Goal: Task Accomplishment & Management: Manage account settings

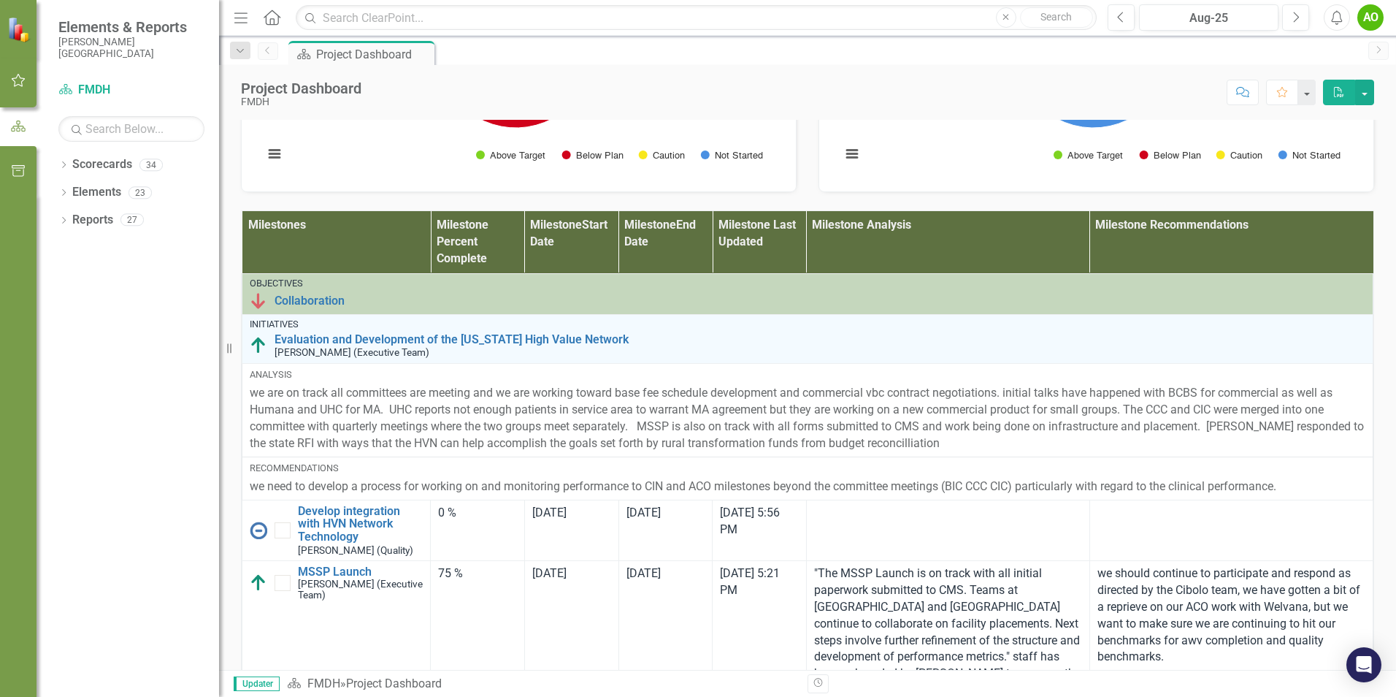
scroll to position [803, 0]
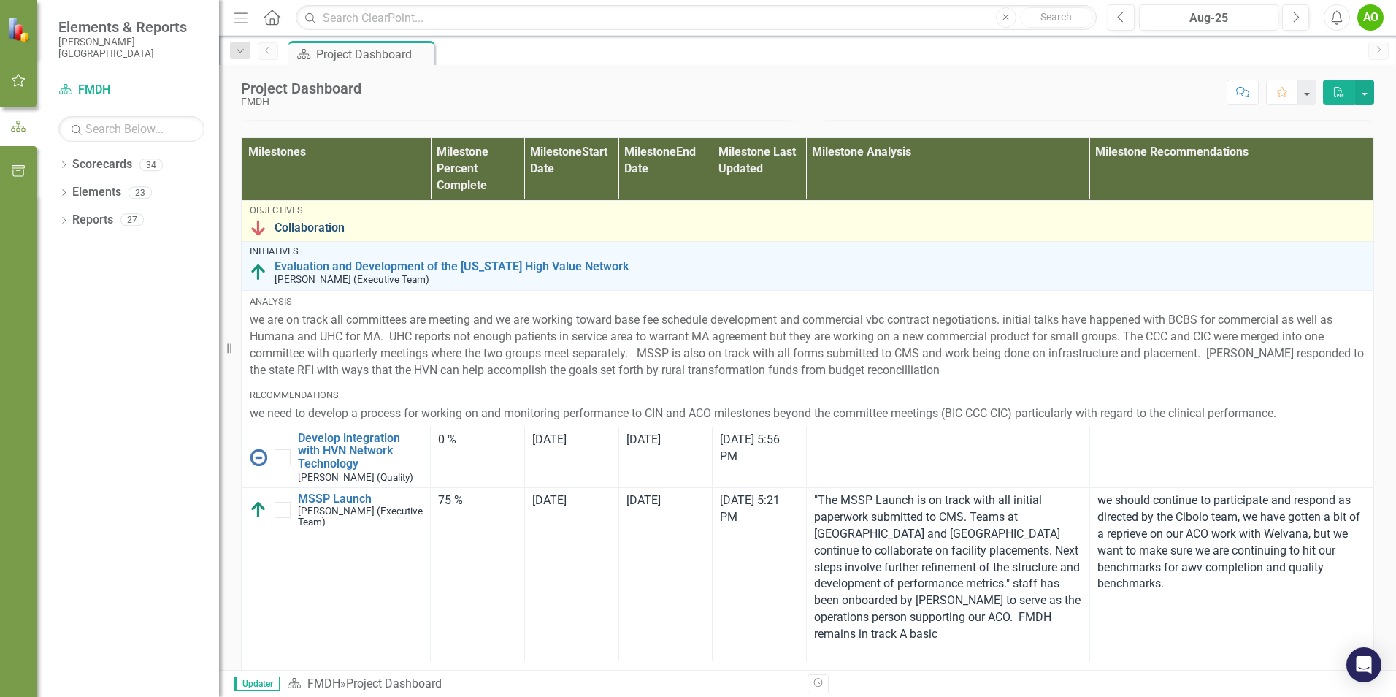
click at [299, 234] on link "Collaboration" at bounding box center [820, 227] width 1091 height 13
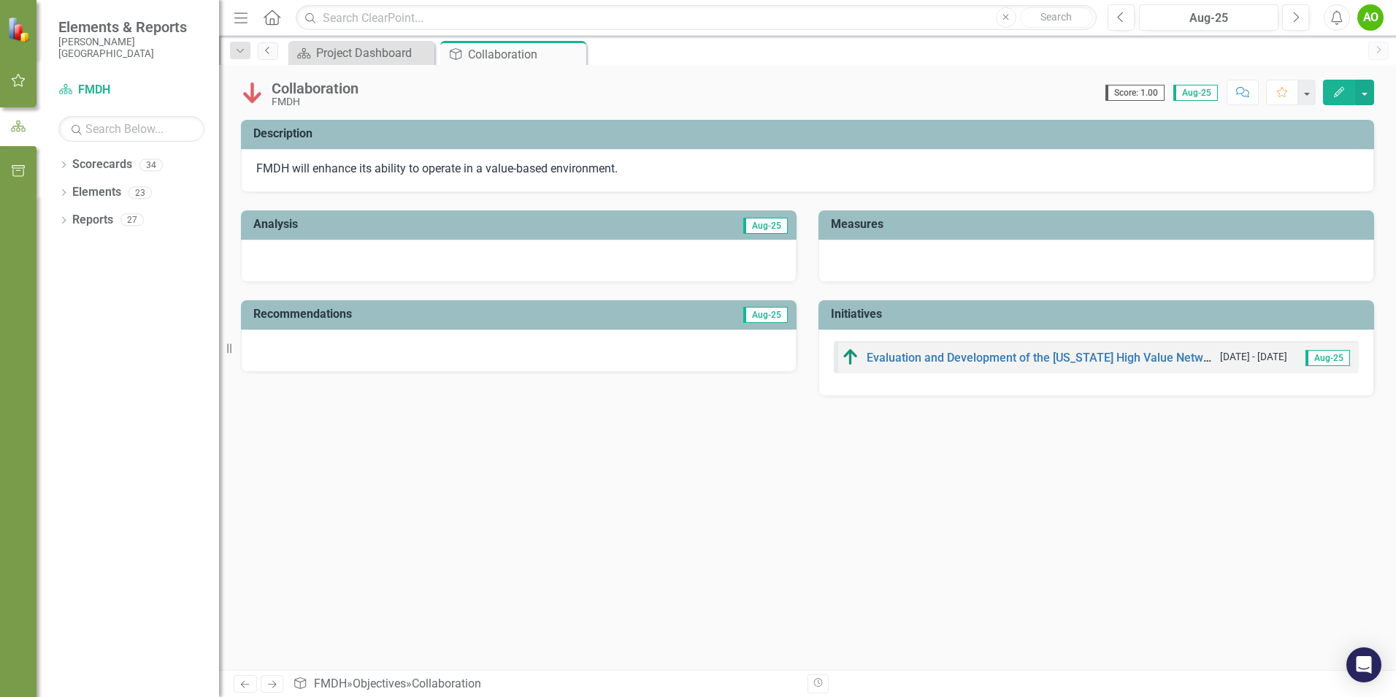
click at [261, 48] on link "Previous" at bounding box center [268, 51] width 20 height 18
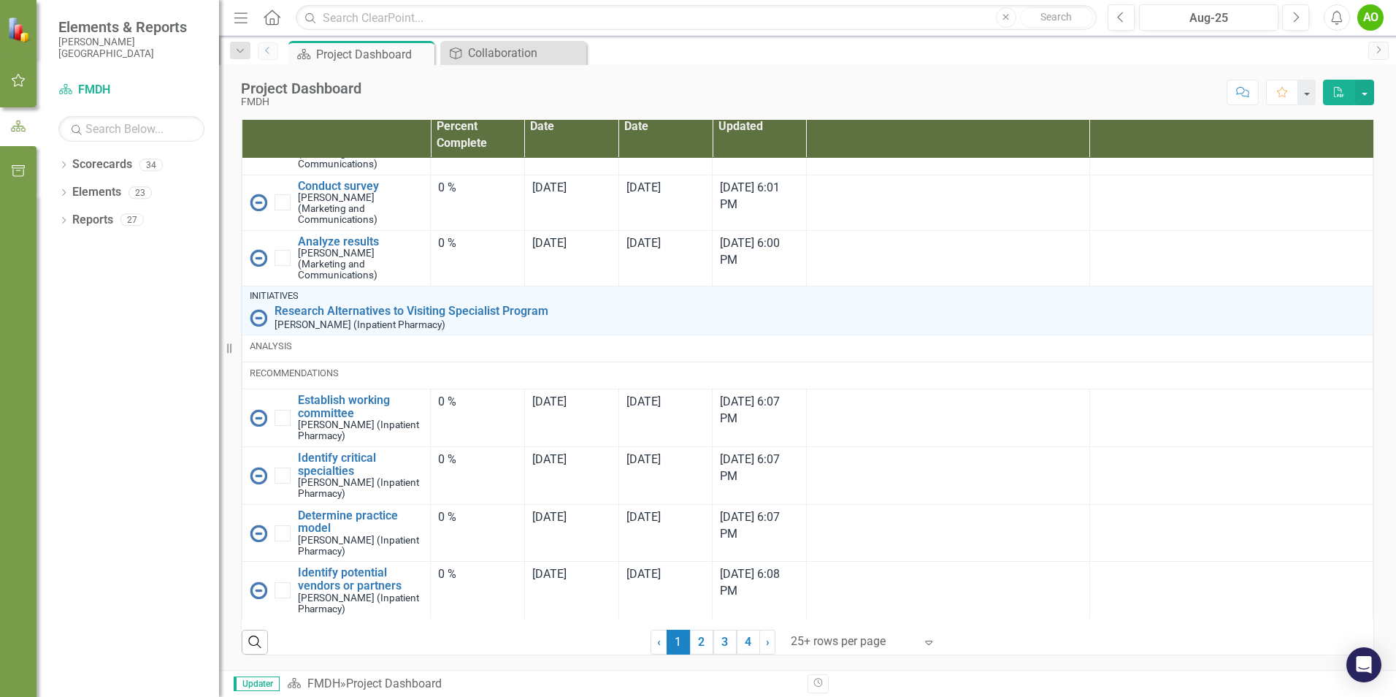
scroll to position [966, 0]
click at [703, 645] on link "2" at bounding box center [701, 642] width 23 height 25
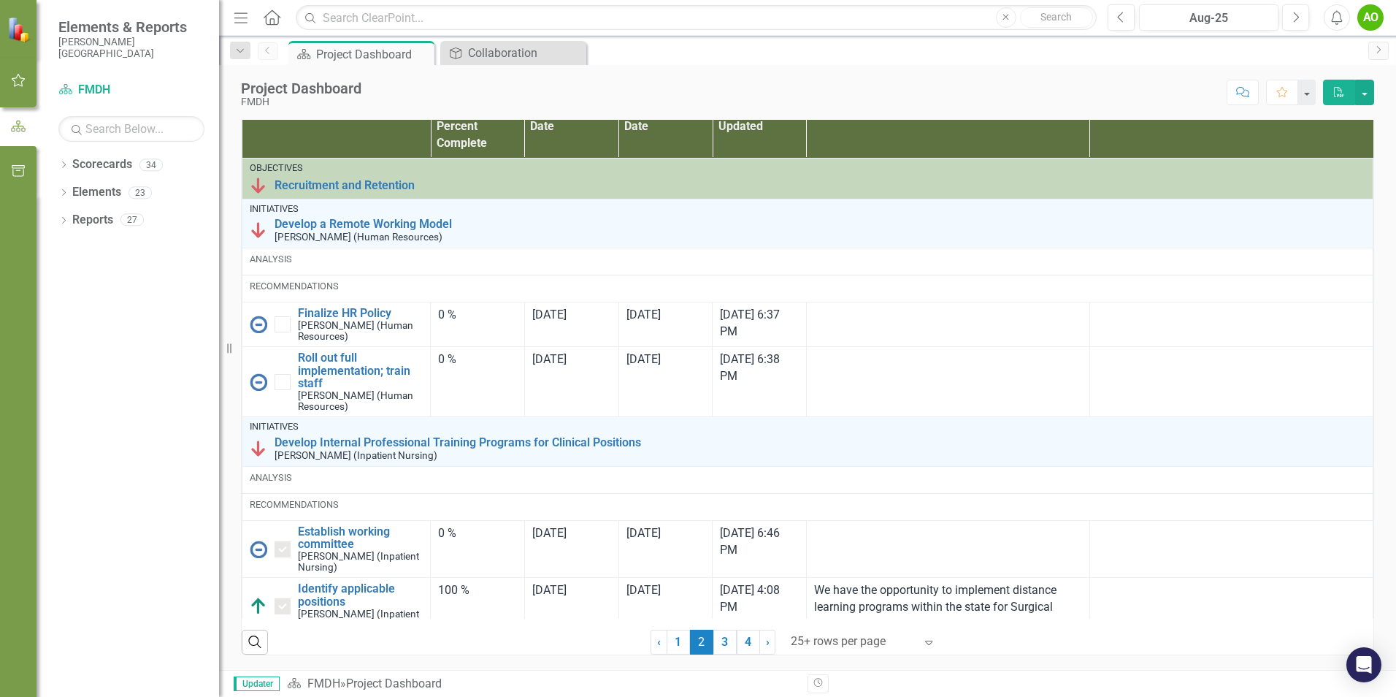
checkbox input "true"
checkbox input "false"
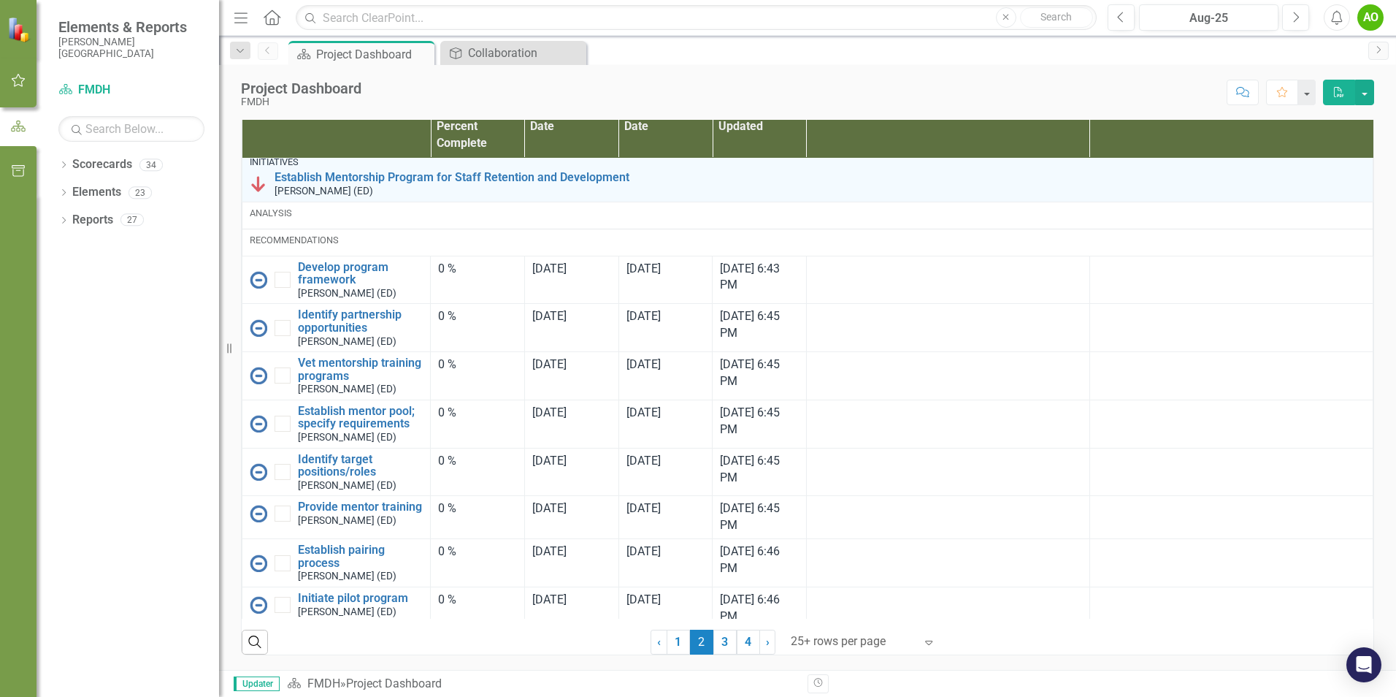
scroll to position [2893, 0]
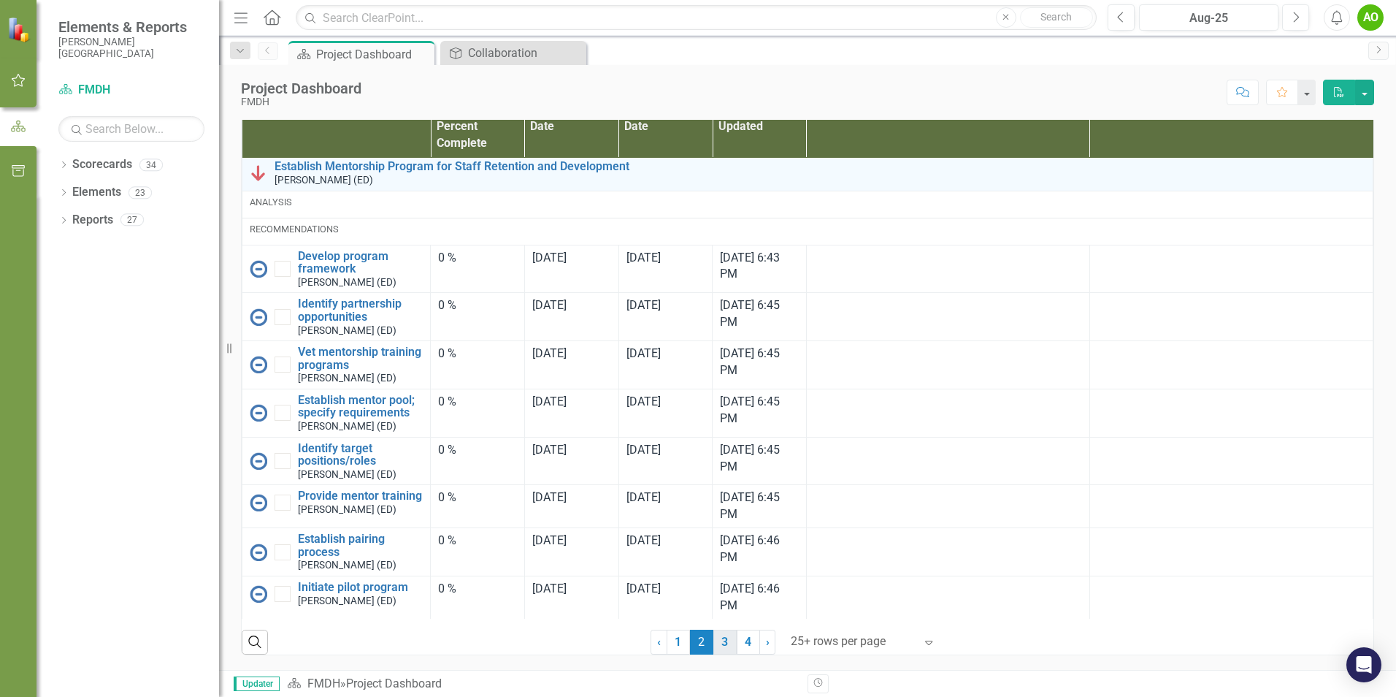
click at [722, 641] on link "3" at bounding box center [725, 642] width 23 height 25
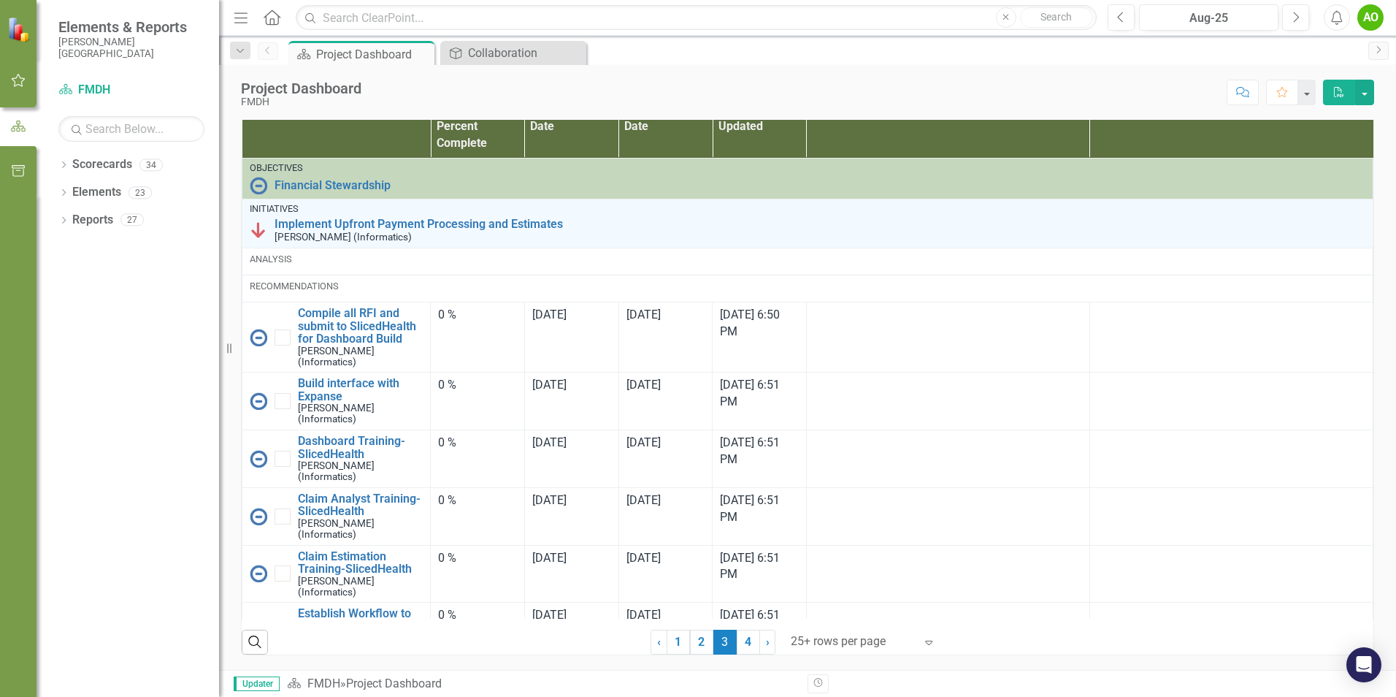
checkbox input "true"
checkbox input "false"
checkbox input "true"
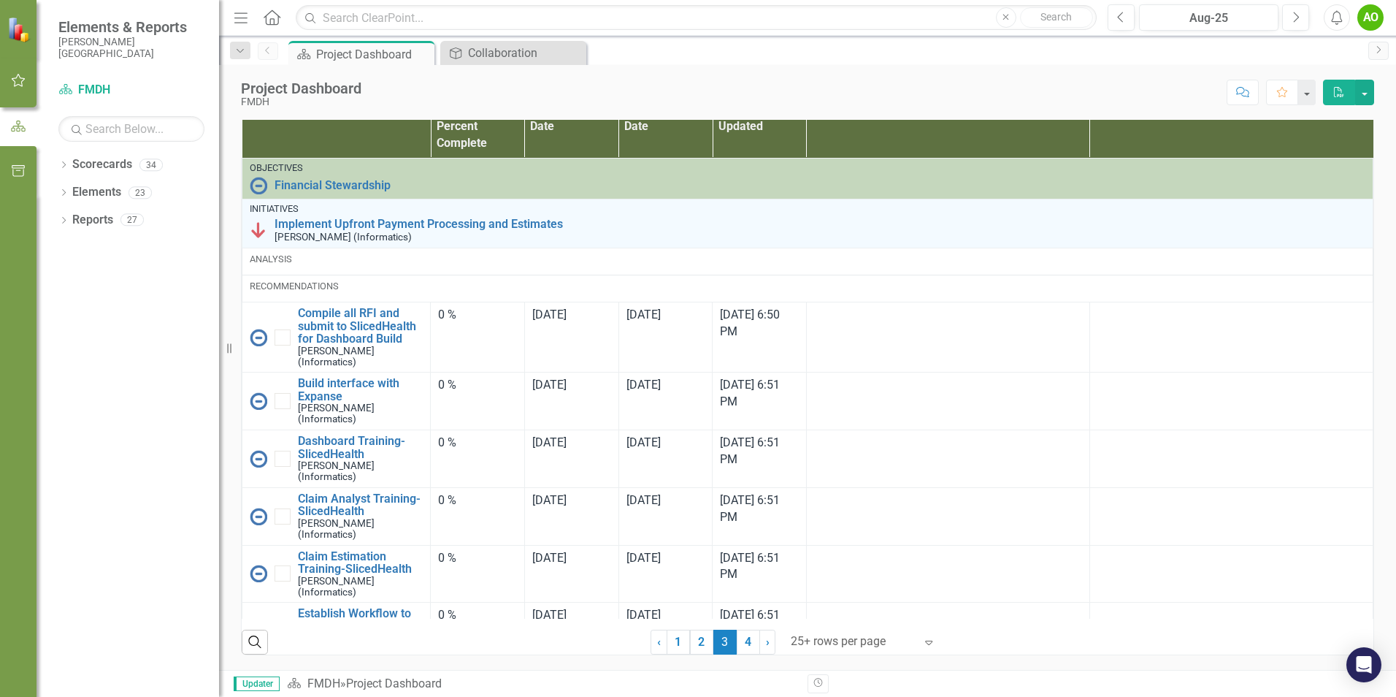
checkbox input "false"
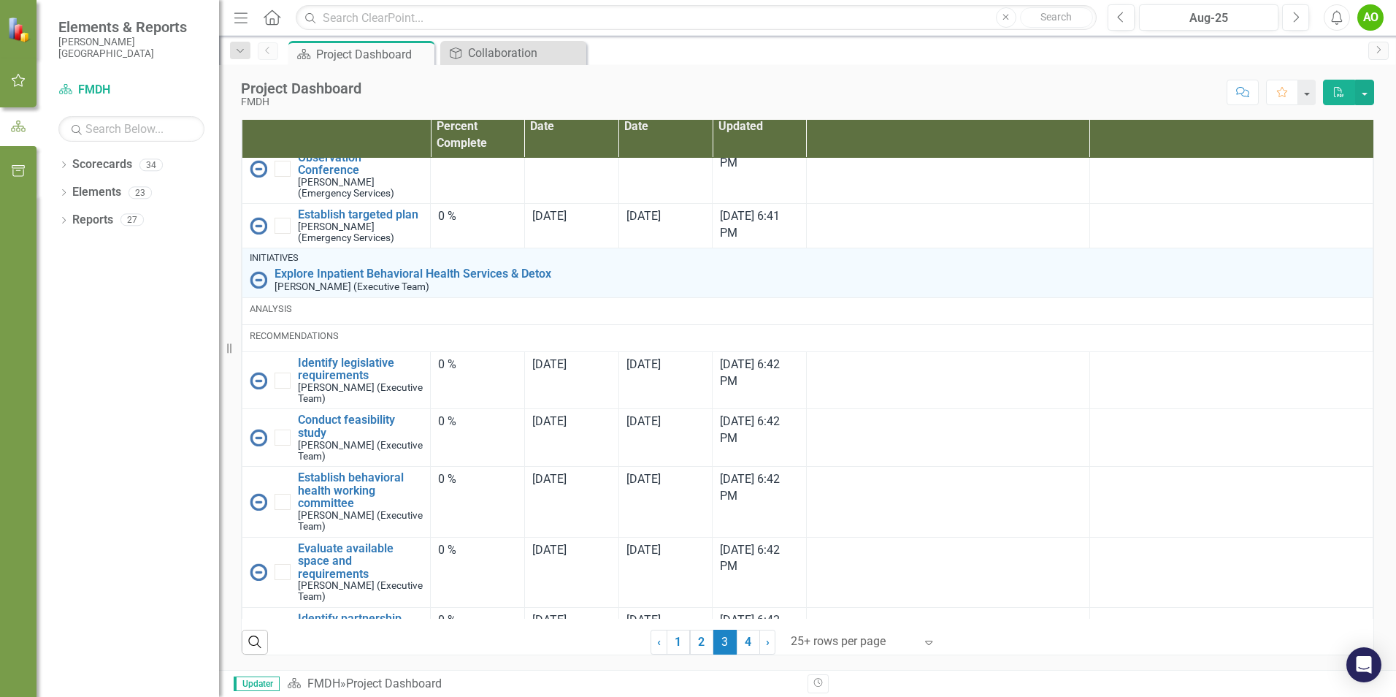
scroll to position [1813, 0]
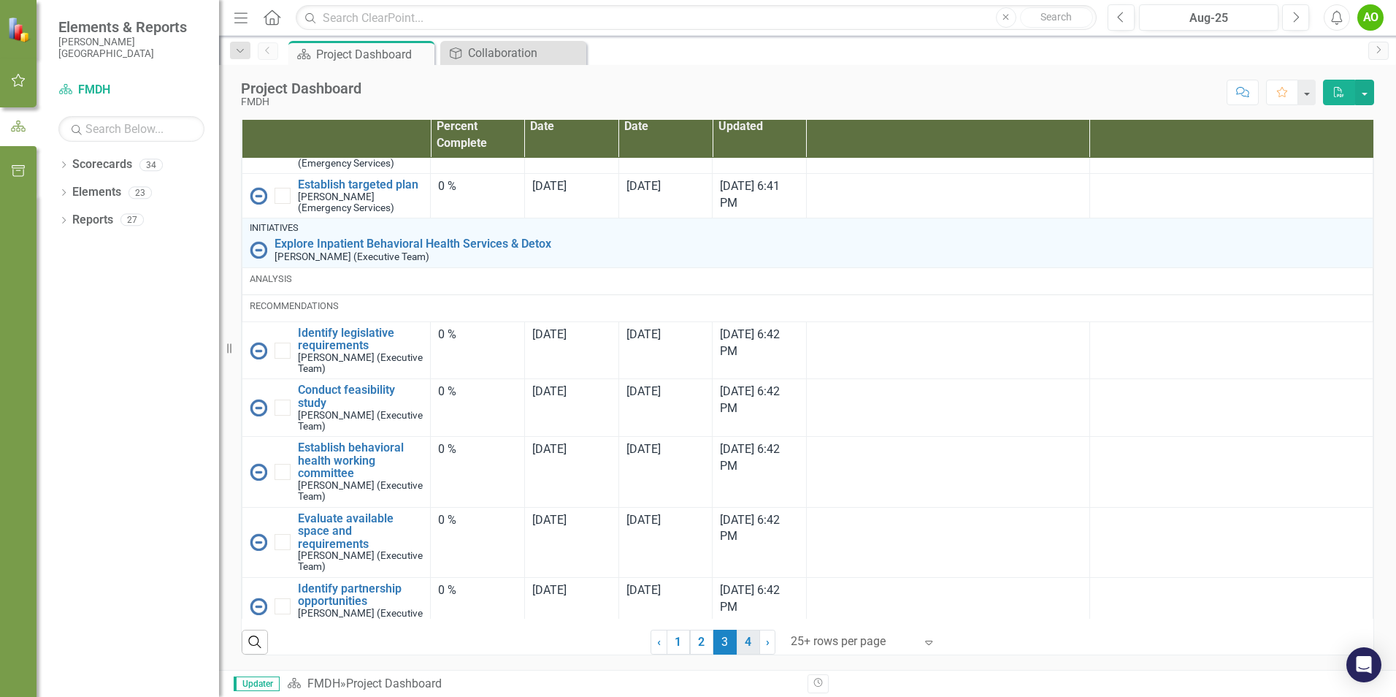
click at [737, 636] on link "4" at bounding box center [748, 642] width 23 height 25
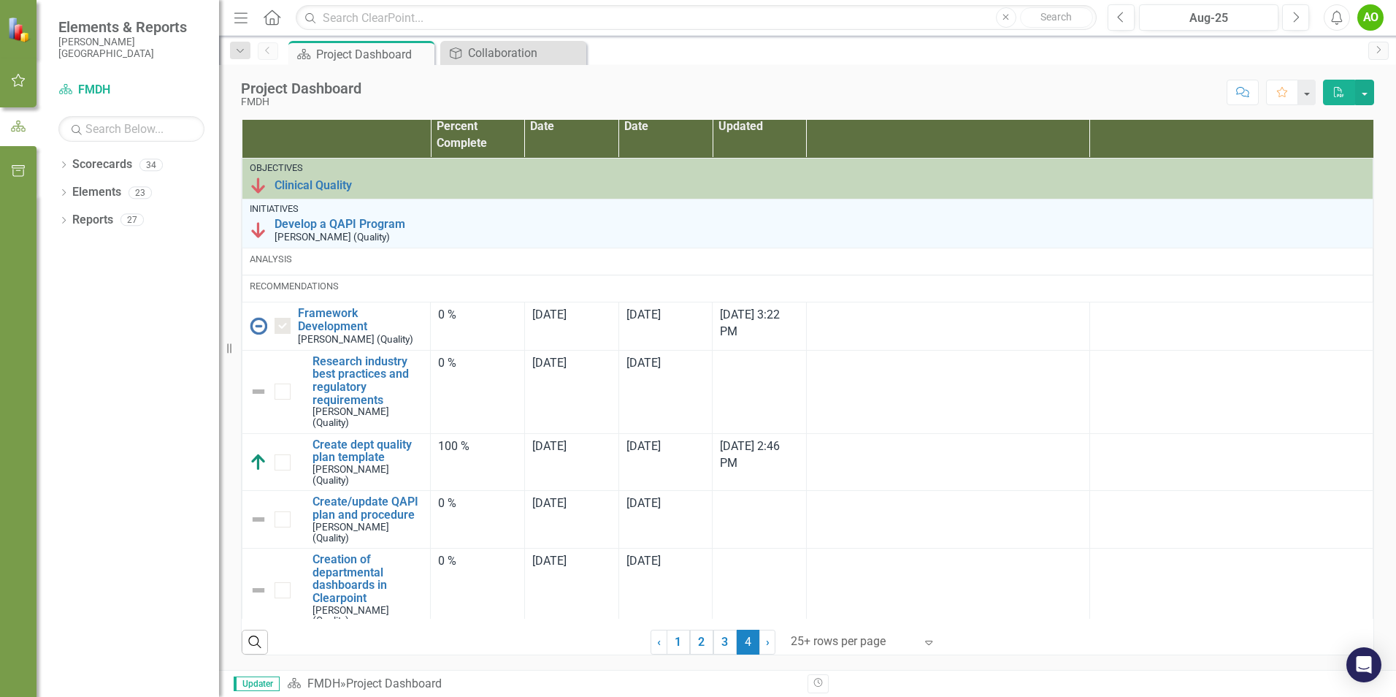
checkbox input "false"
checkbox input "true"
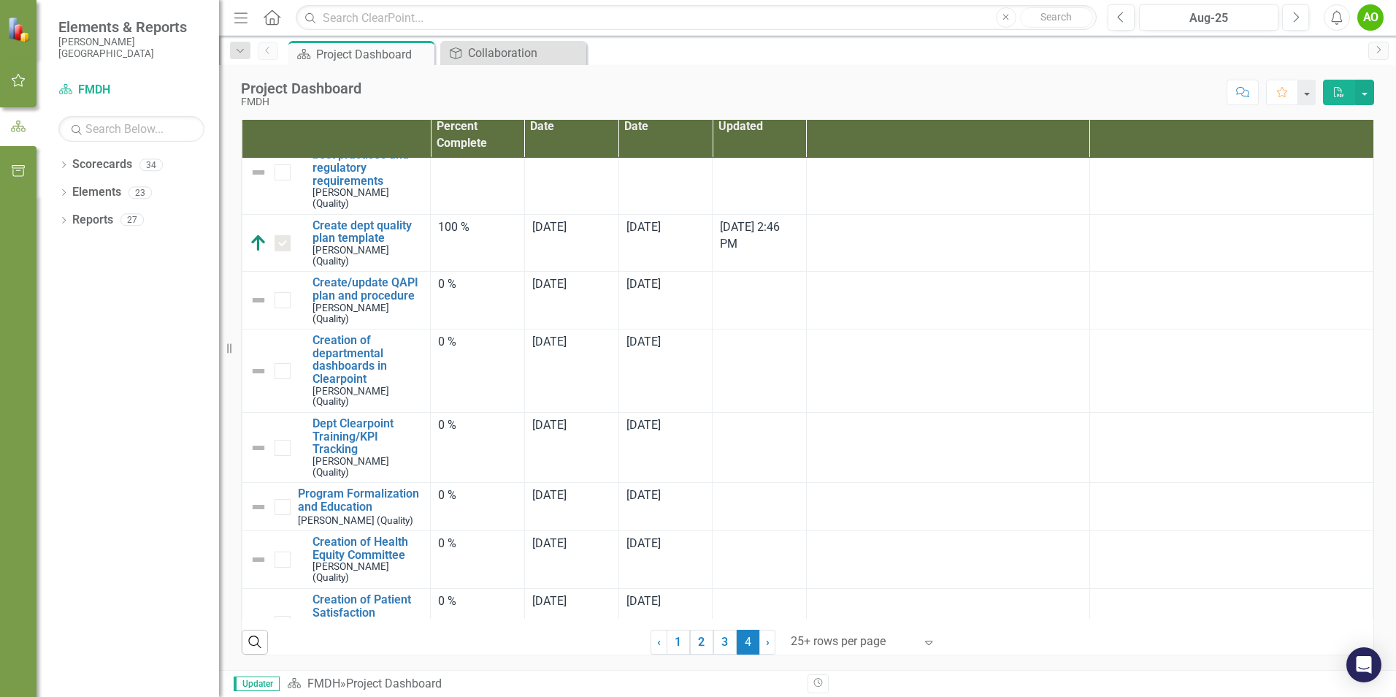
scroll to position [302, 0]
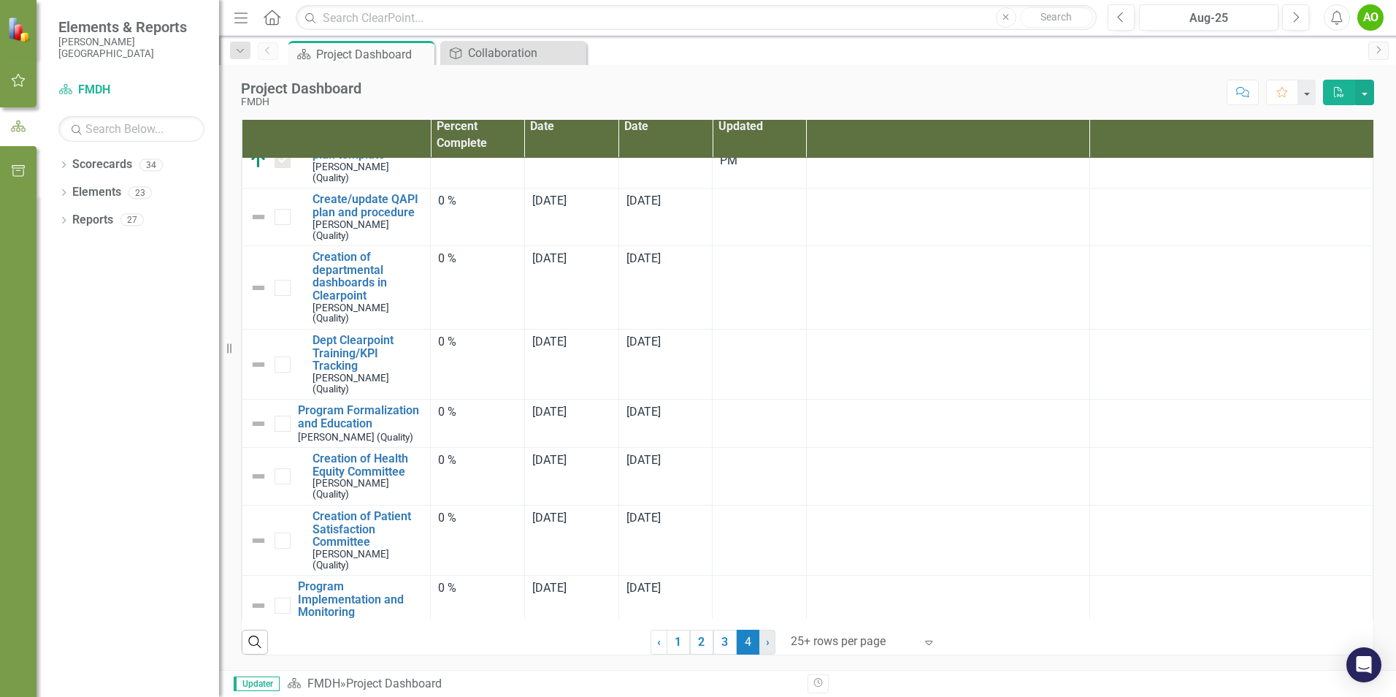
click at [760, 643] on link "› Next" at bounding box center [768, 642] width 16 height 25
click at [768, 642] on link "› Next" at bounding box center [768, 642] width 16 height 25
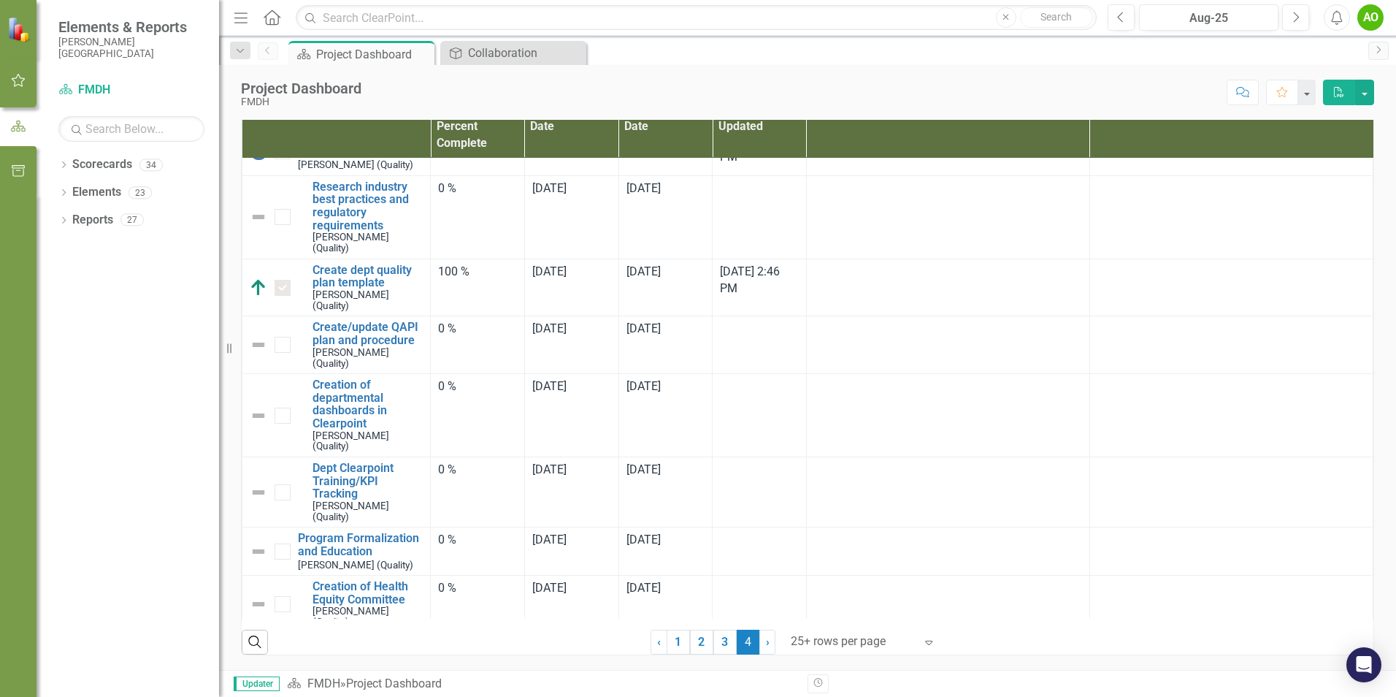
scroll to position [156, 0]
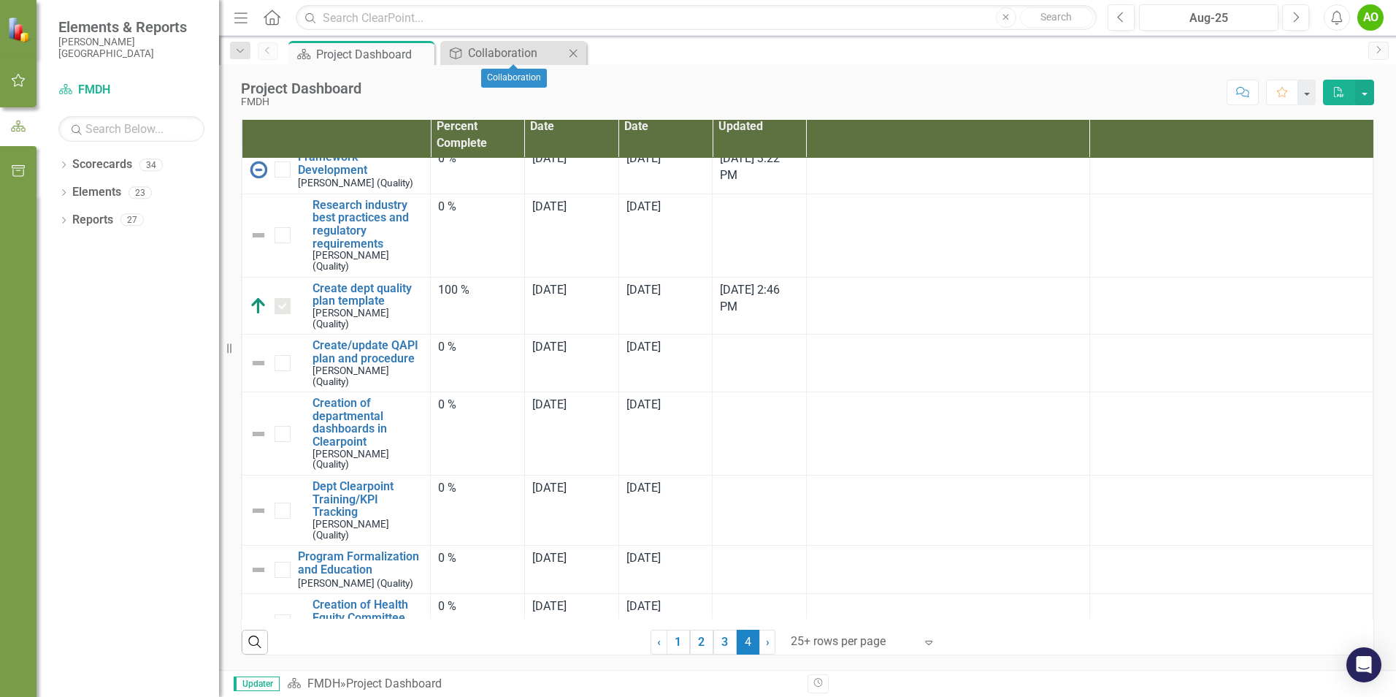
click at [570, 51] on icon "Close" at bounding box center [573, 53] width 15 height 12
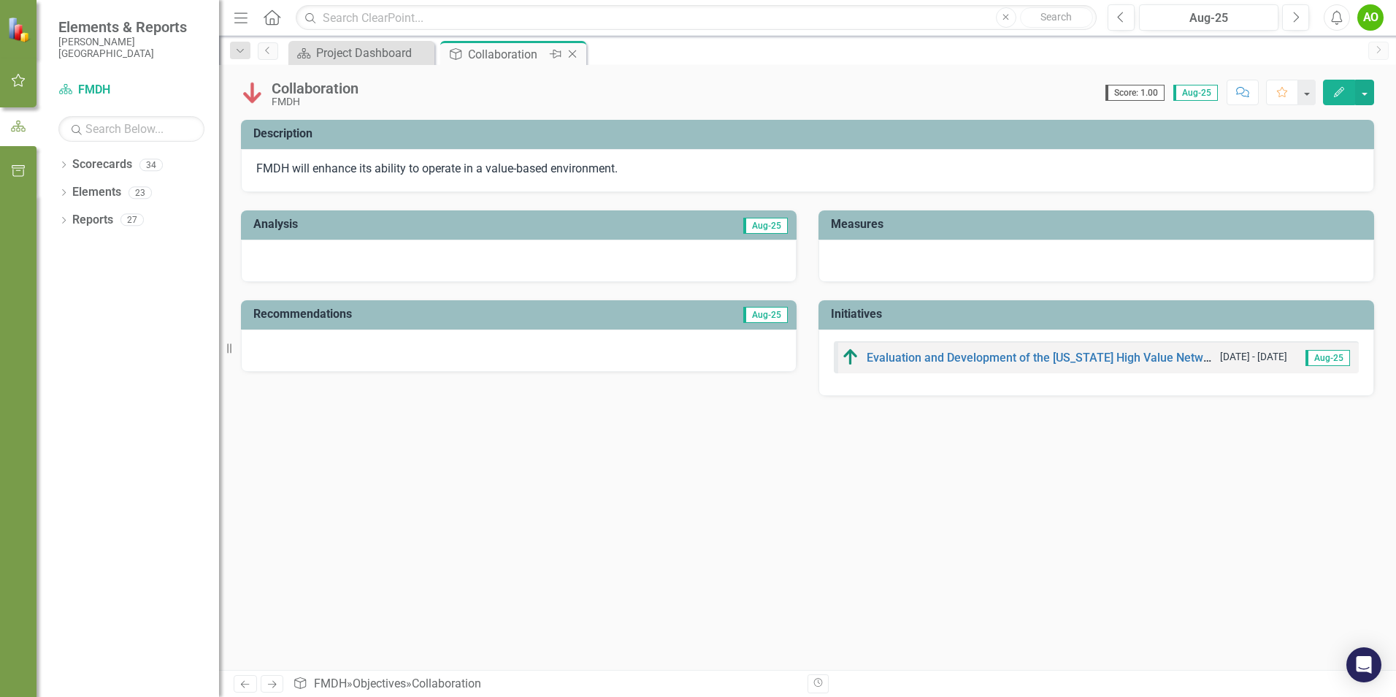
click at [482, 55] on div "Collaboration" at bounding box center [507, 54] width 78 height 18
click at [18, 78] on icon "button" at bounding box center [18, 80] width 15 height 12
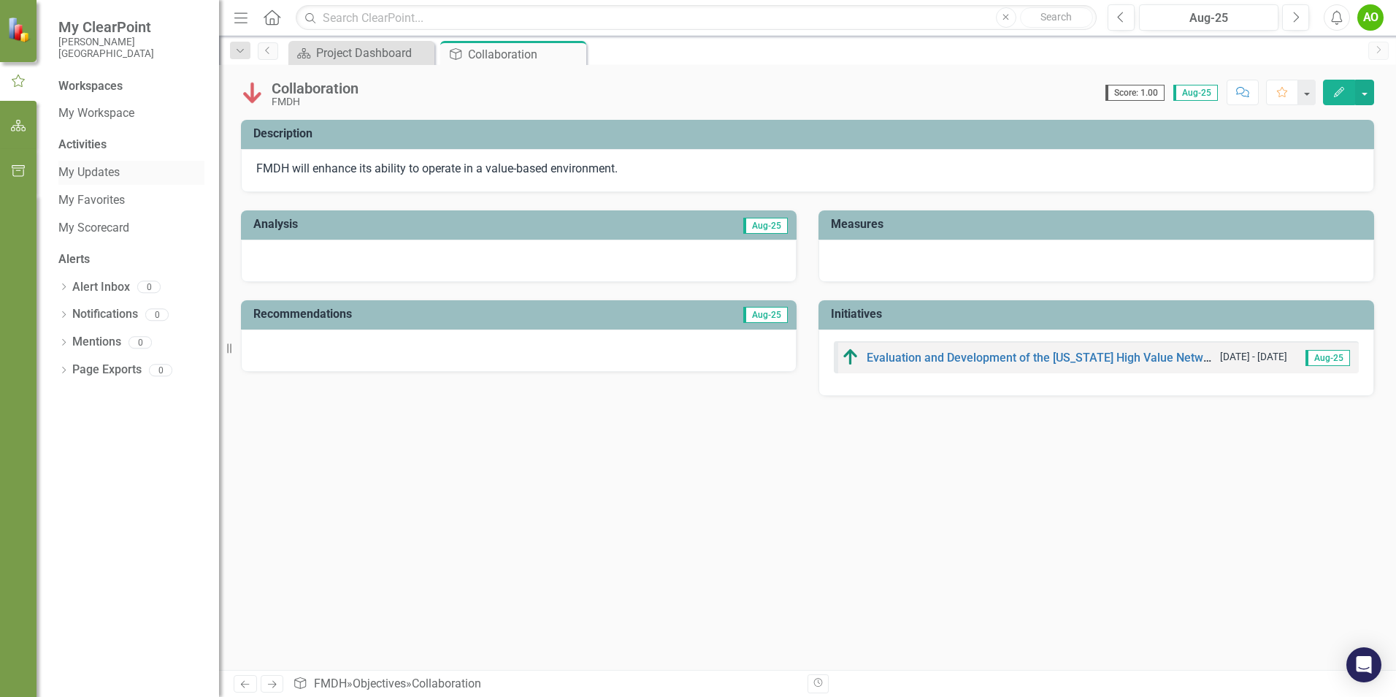
click at [107, 180] on link "My Updates" at bounding box center [131, 172] width 146 height 17
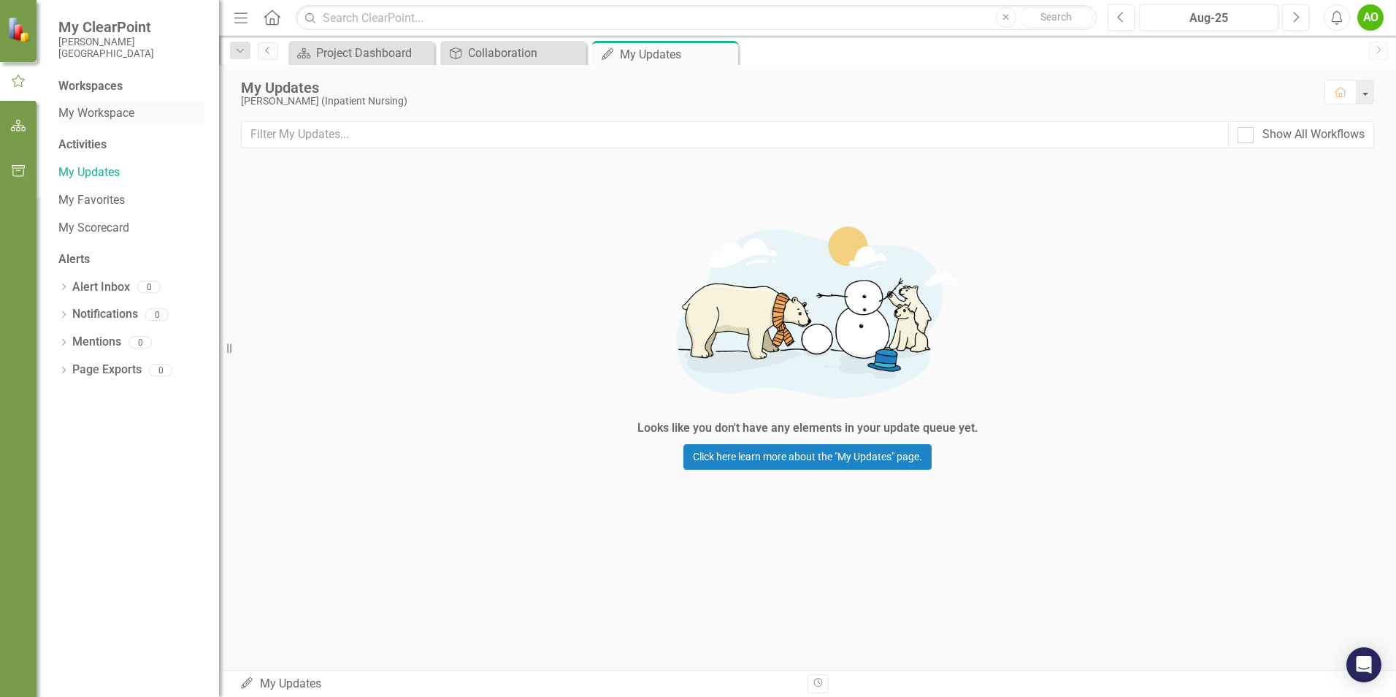
click at [94, 118] on link "My Workspace" at bounding box center [131, 113] width 146 height 17
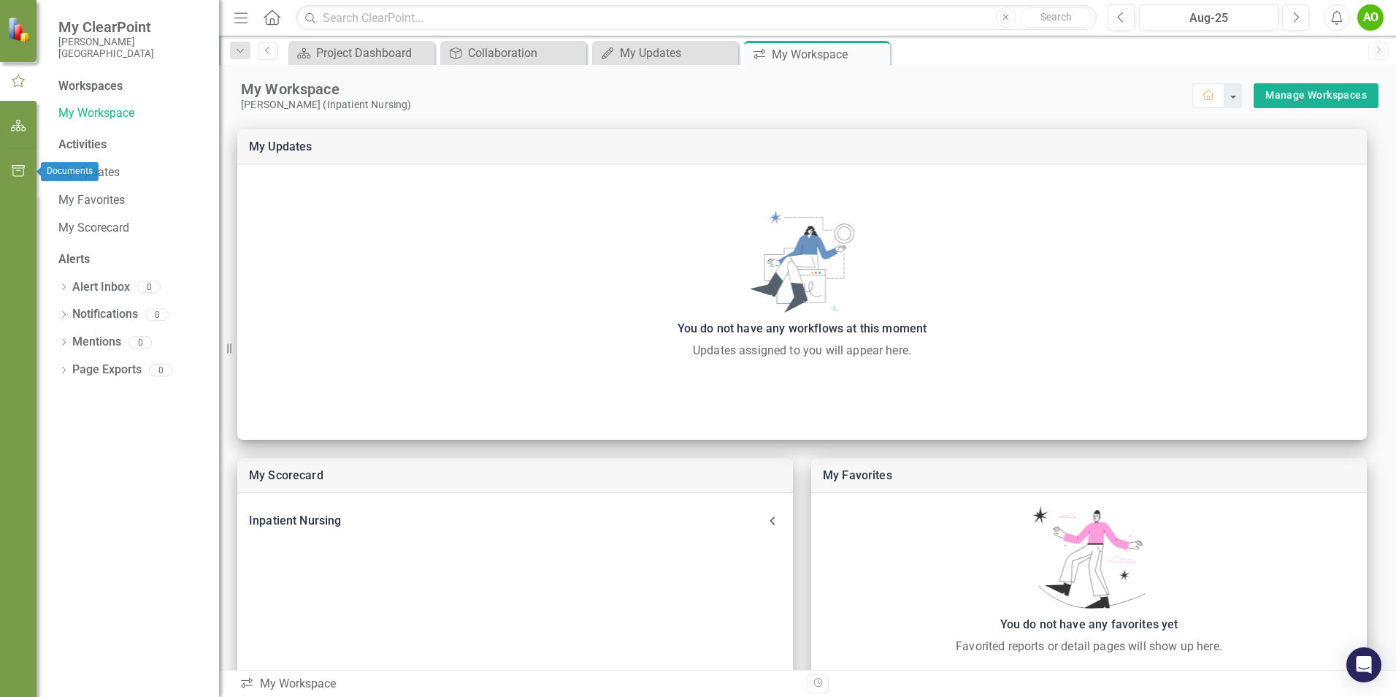
click at [18, 176] on icon "button" at bounding box center [18, 171] width 15 height 12
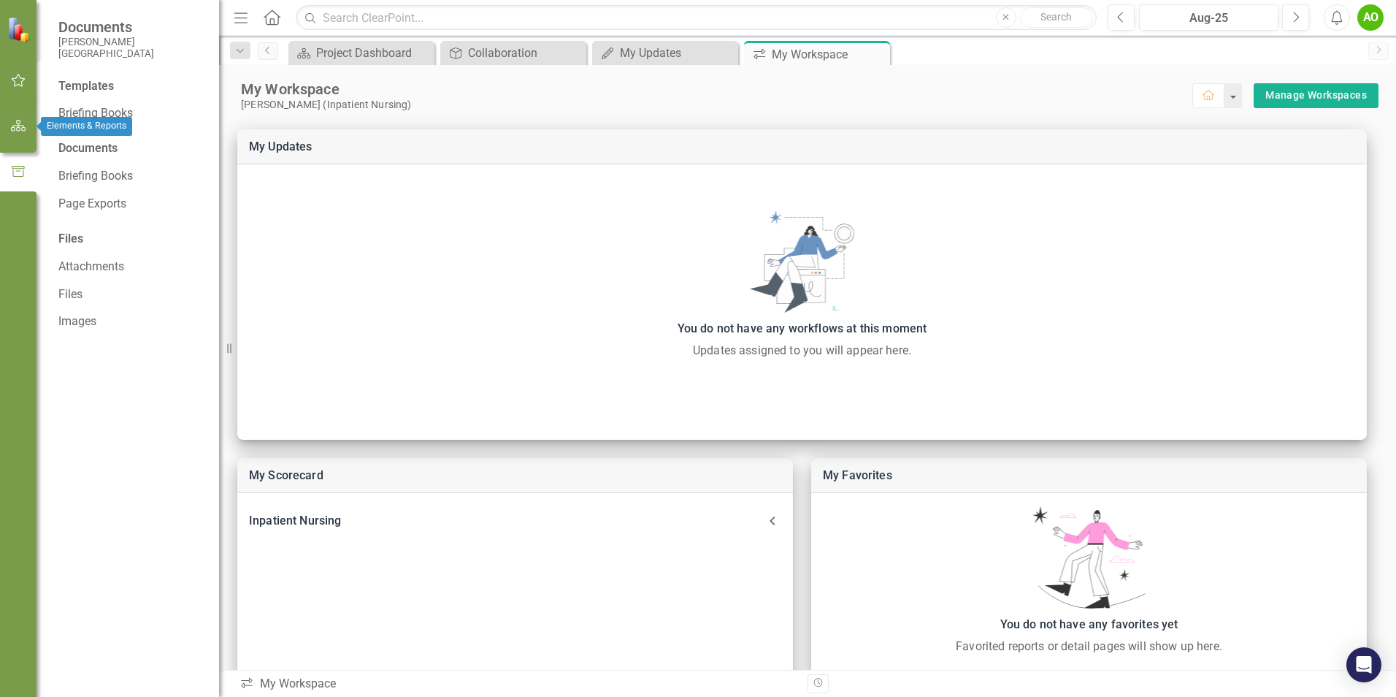
click at [20, 139] on button "button" at bounding box center [18, 126] width 33 height 31
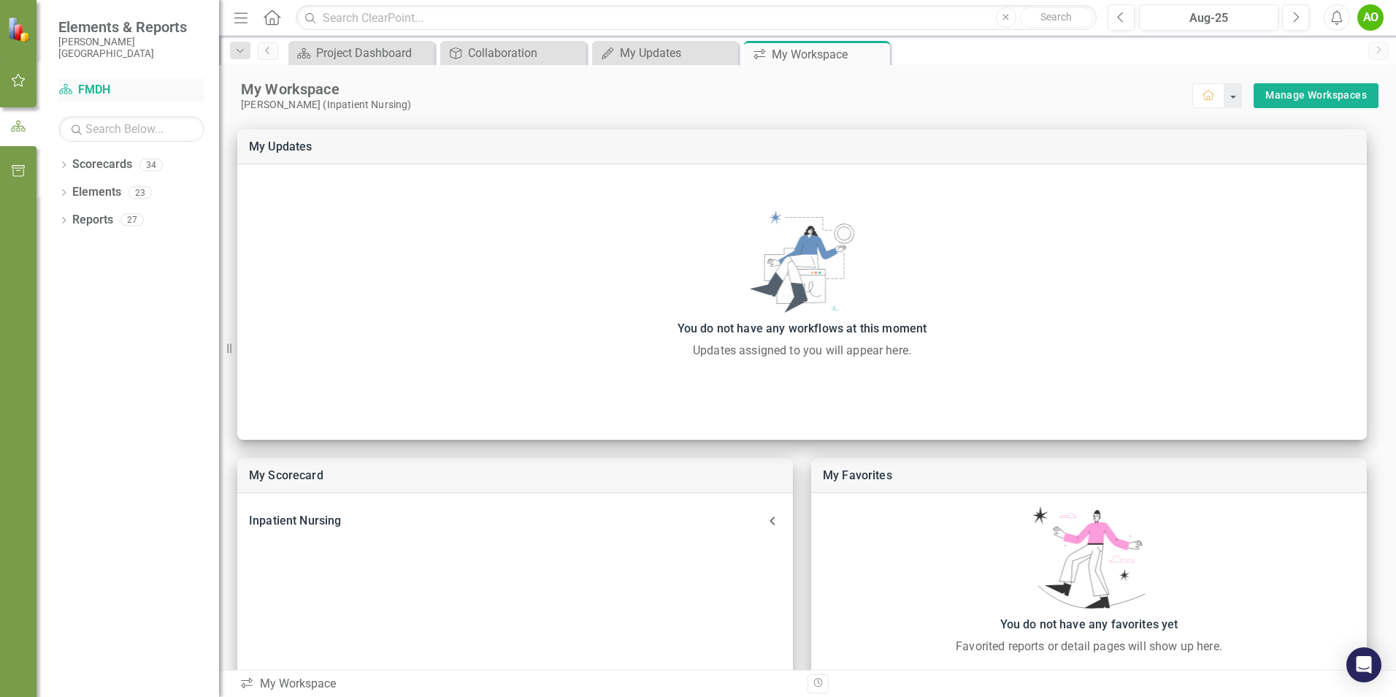
click at [82, 91] on link "Scorecard FMDH" at bounding box center [131, 90] width 146 height 17
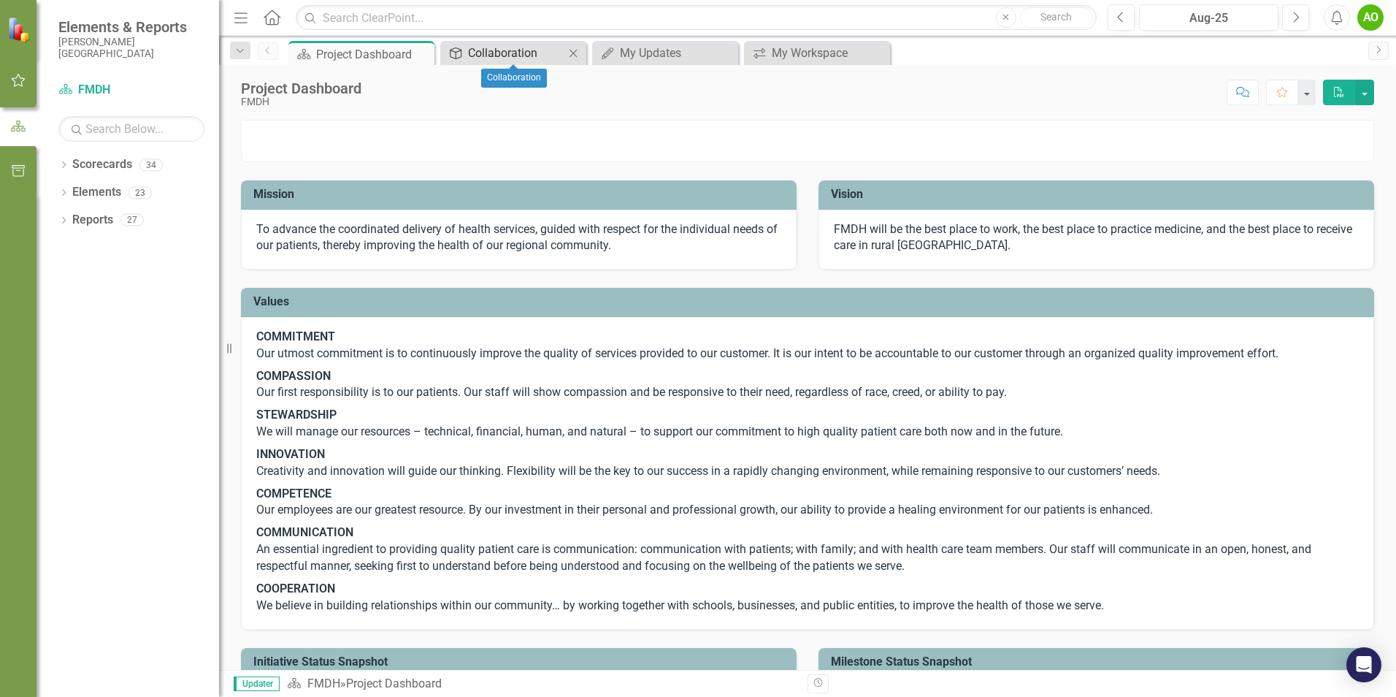
click at [494, 50] on div "Collaboration" at bounding box center [516, 53] width 96 height 18
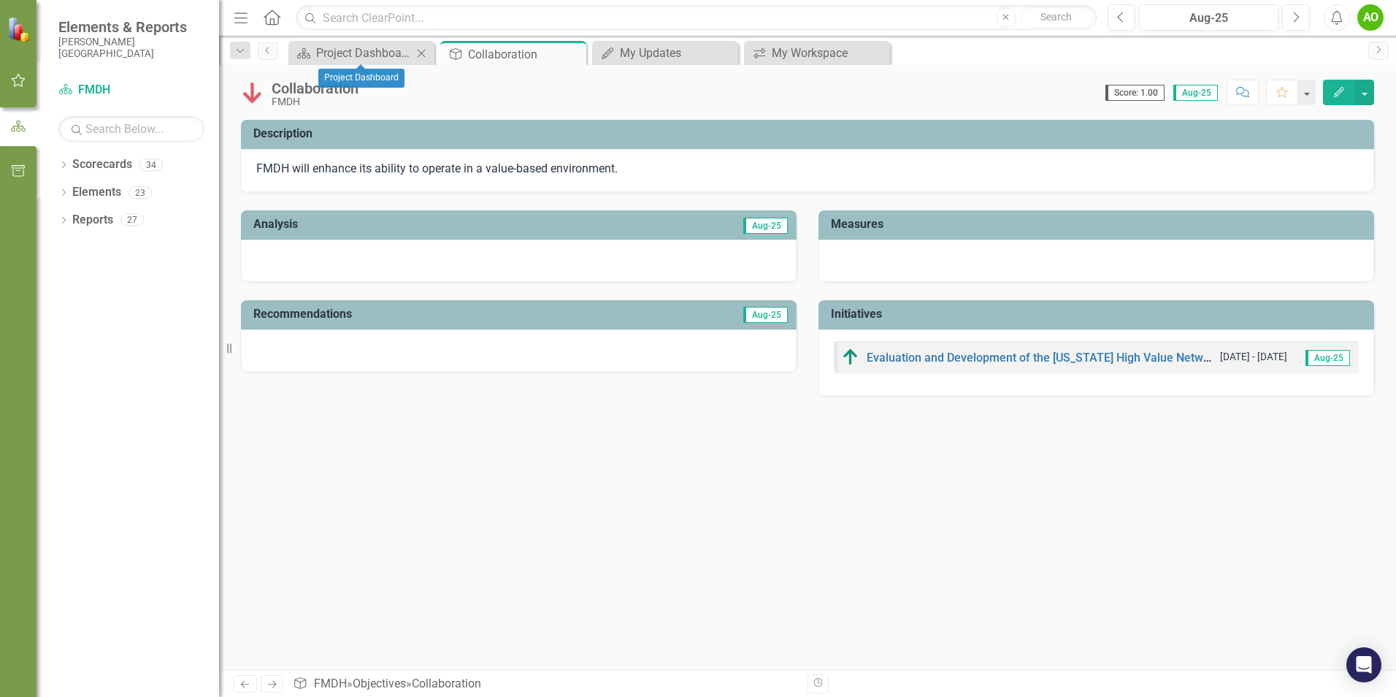
click at [413, 51] on div "Close" at bounding box center [422, 53] width 18 height 18
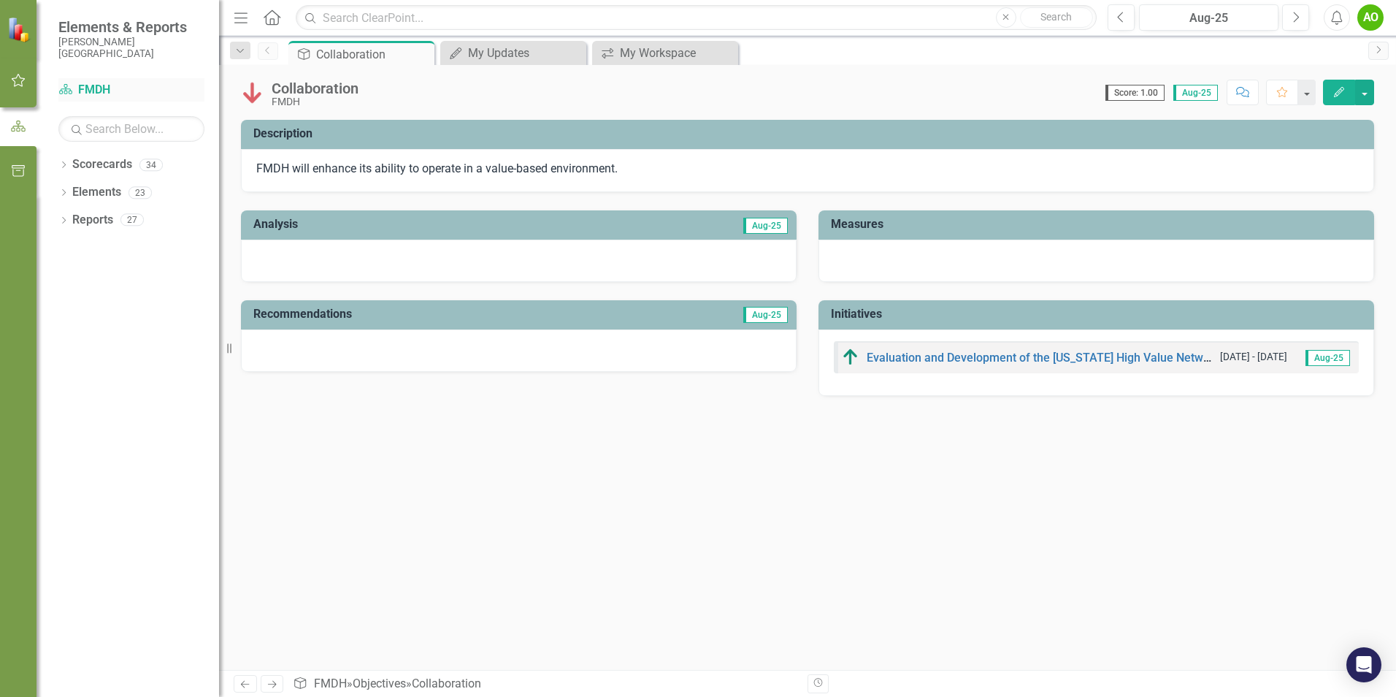
click at [92, 96] on link "Scorecard FMDH" at bounding box center [131, 90] width 146 height 17
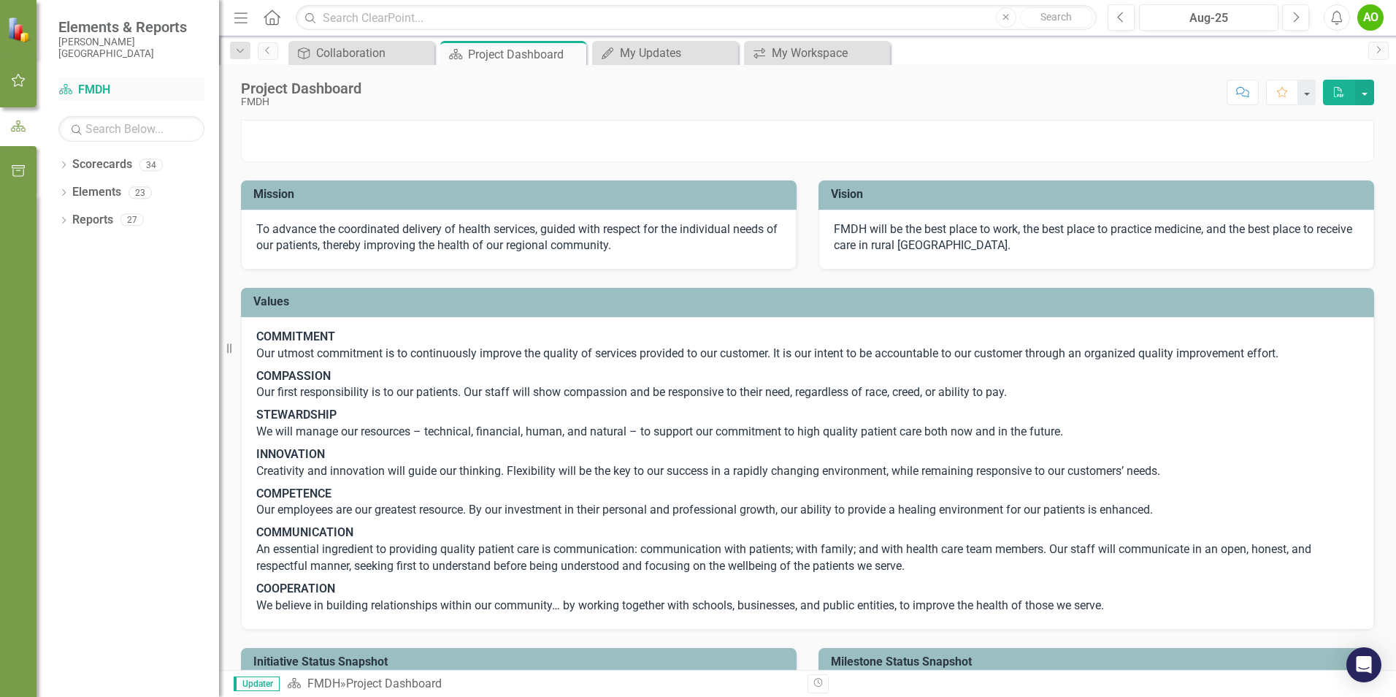
click at [82, 84] on link "Scorecard FMDH" at bounding box center [131, 90] width 146 height 17
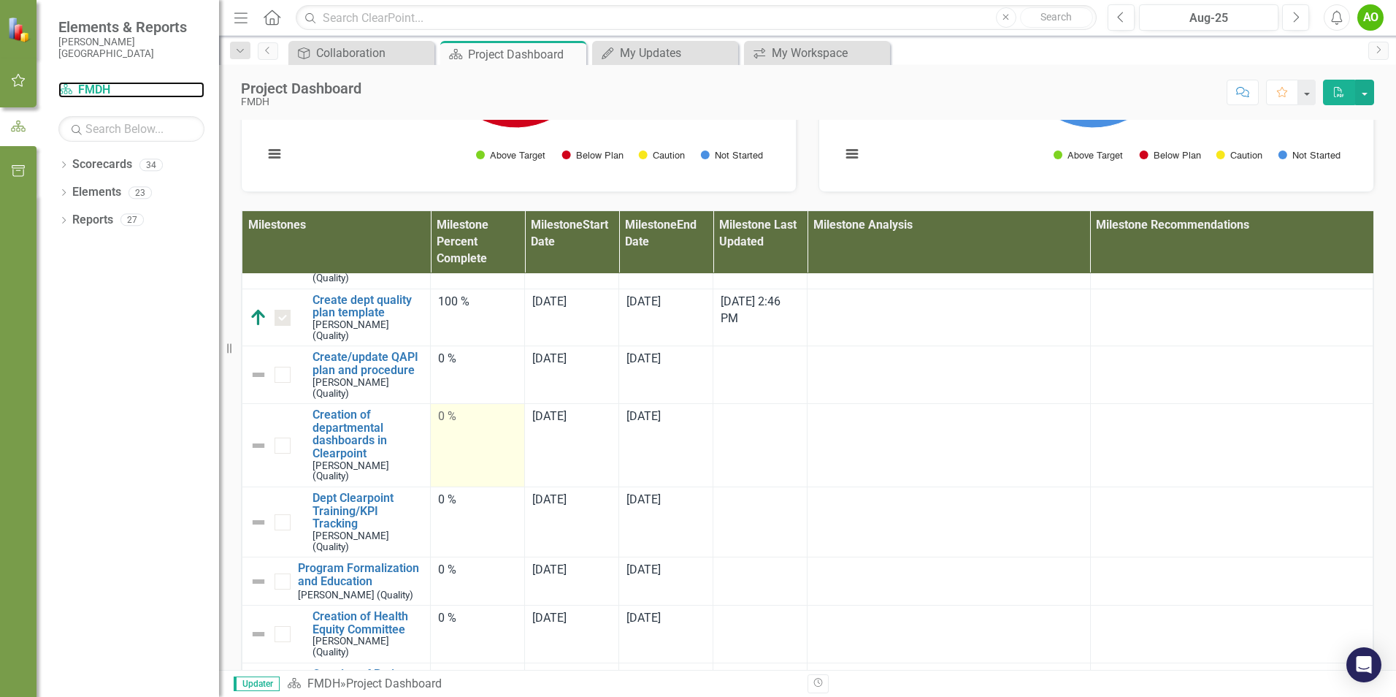
scroll to position [292, 0]
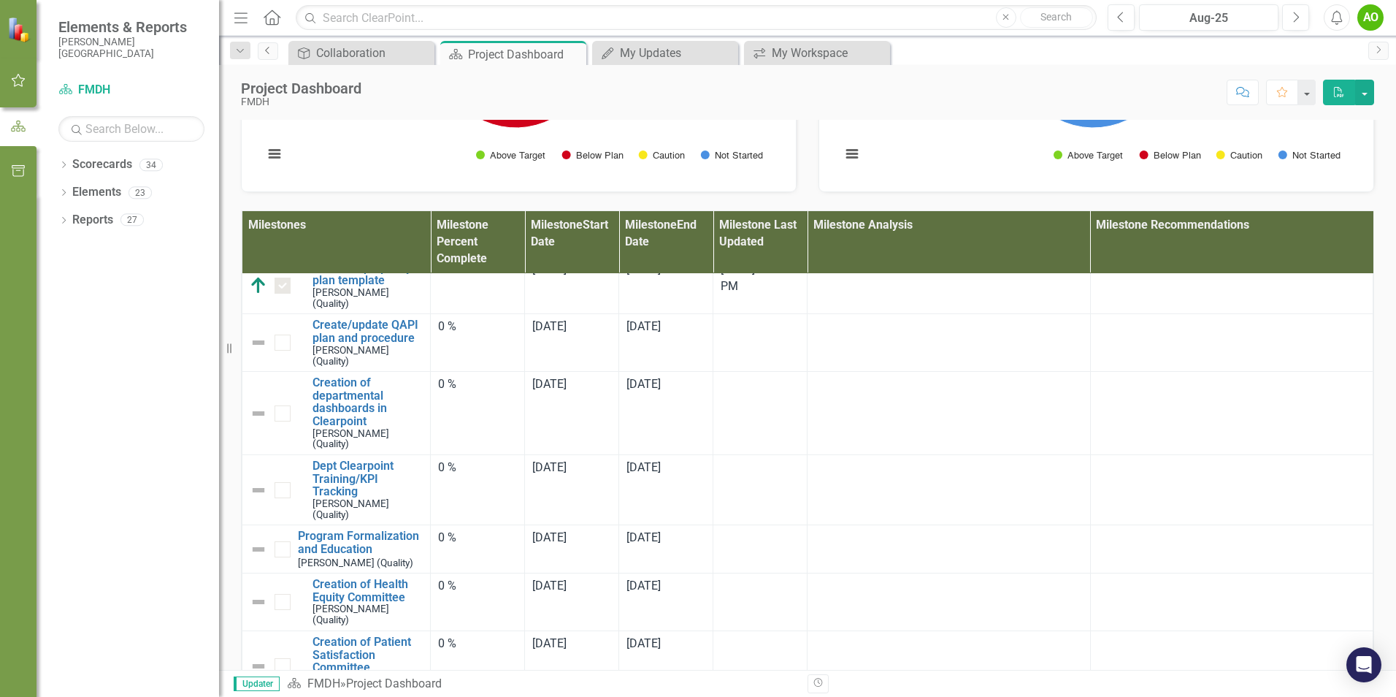
click at [267, 55] on link "Previous" at bounding box center [268, 51] width 20 height 18
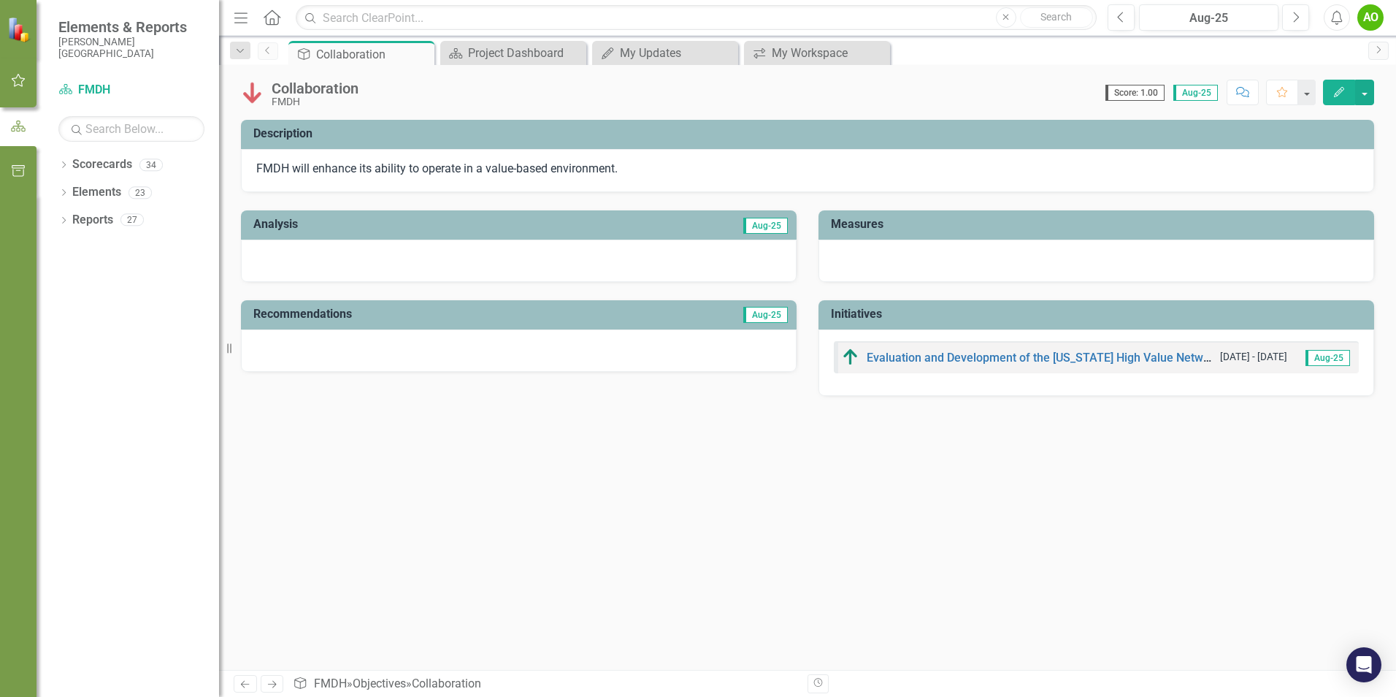
click at [262, 54] on icon "Previous" at bounding box center [268, 50] width 12 height 9
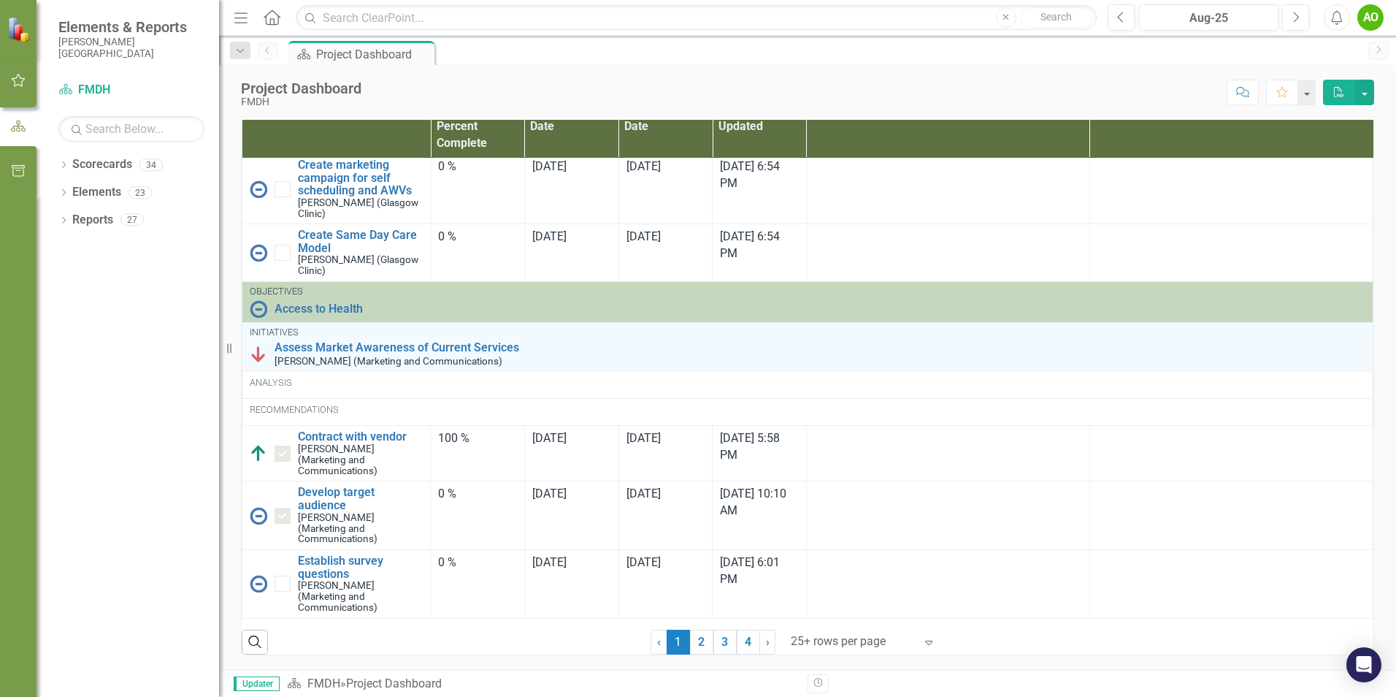
scroll to position [966, 0]
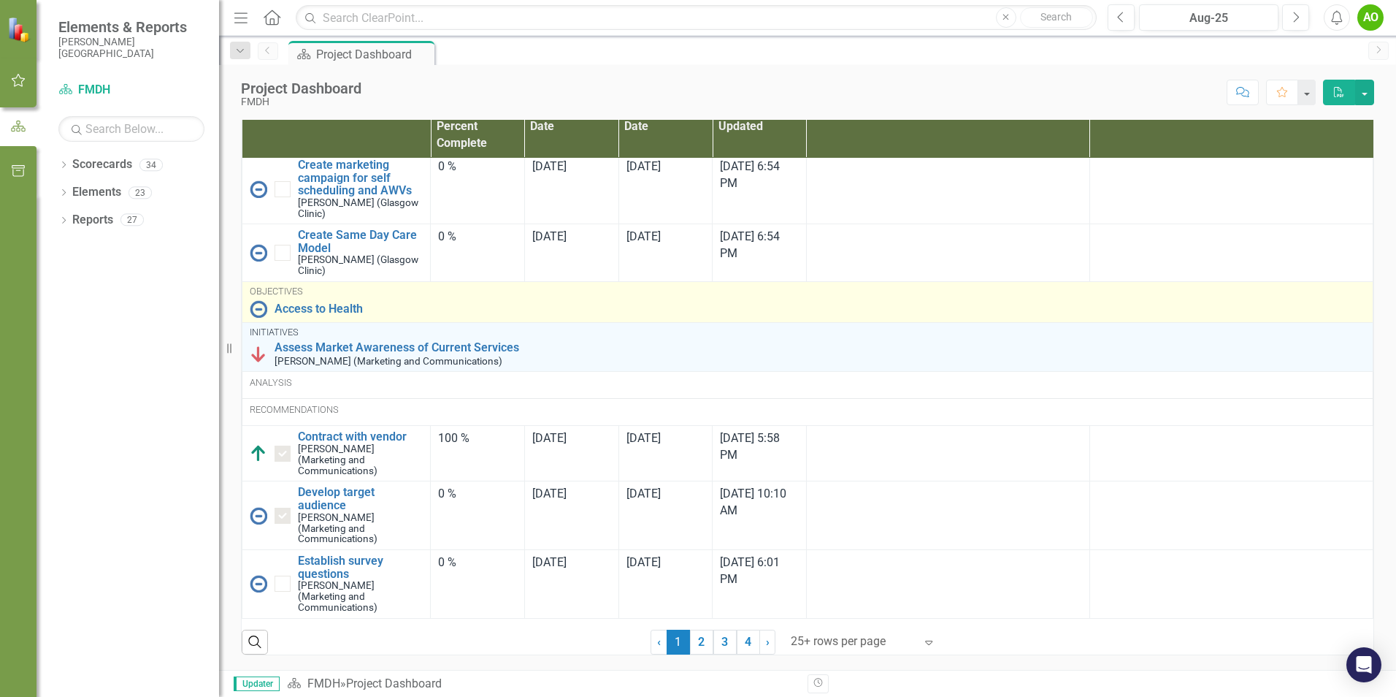
click at [261, 307] on img at bounding box center [259, 309] width 18 height 18
click at [255, 306] on img at bounding box center [259, 309] width 18 height 18
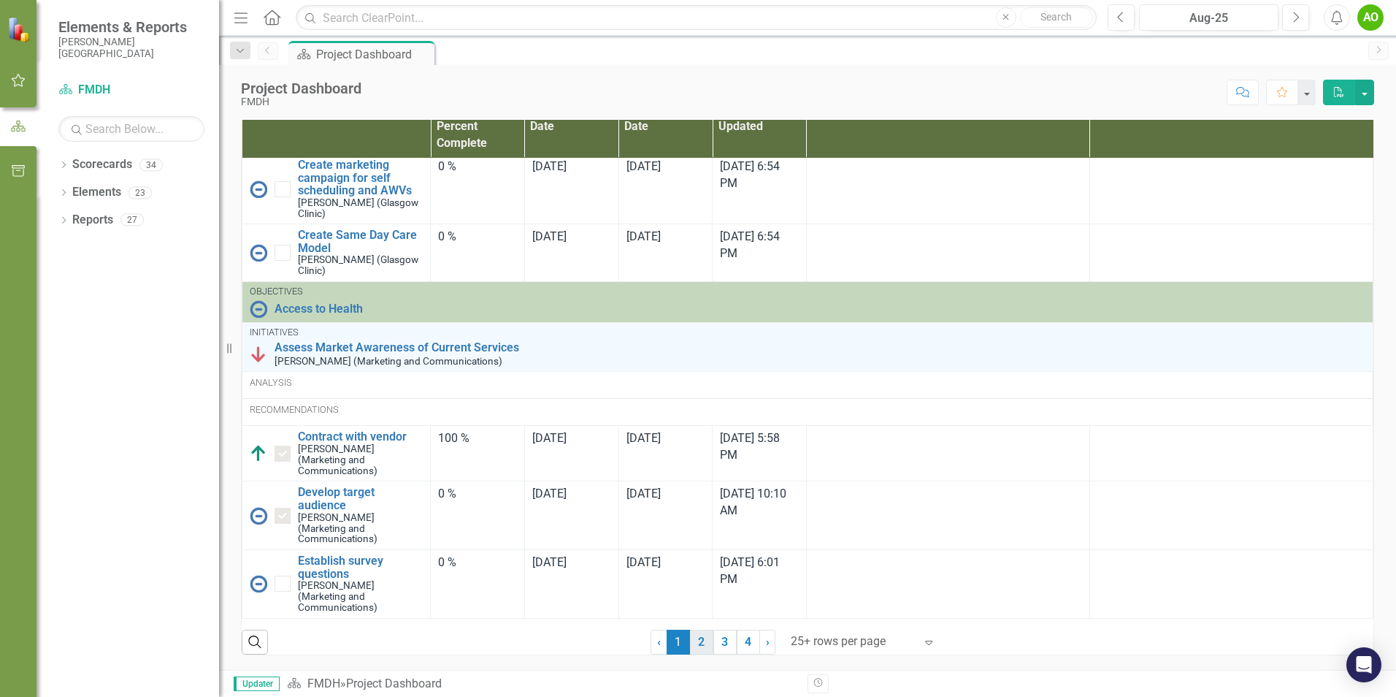
click at [694, 642] on link "2" at bounding box center [701, 642] width 23 height 25
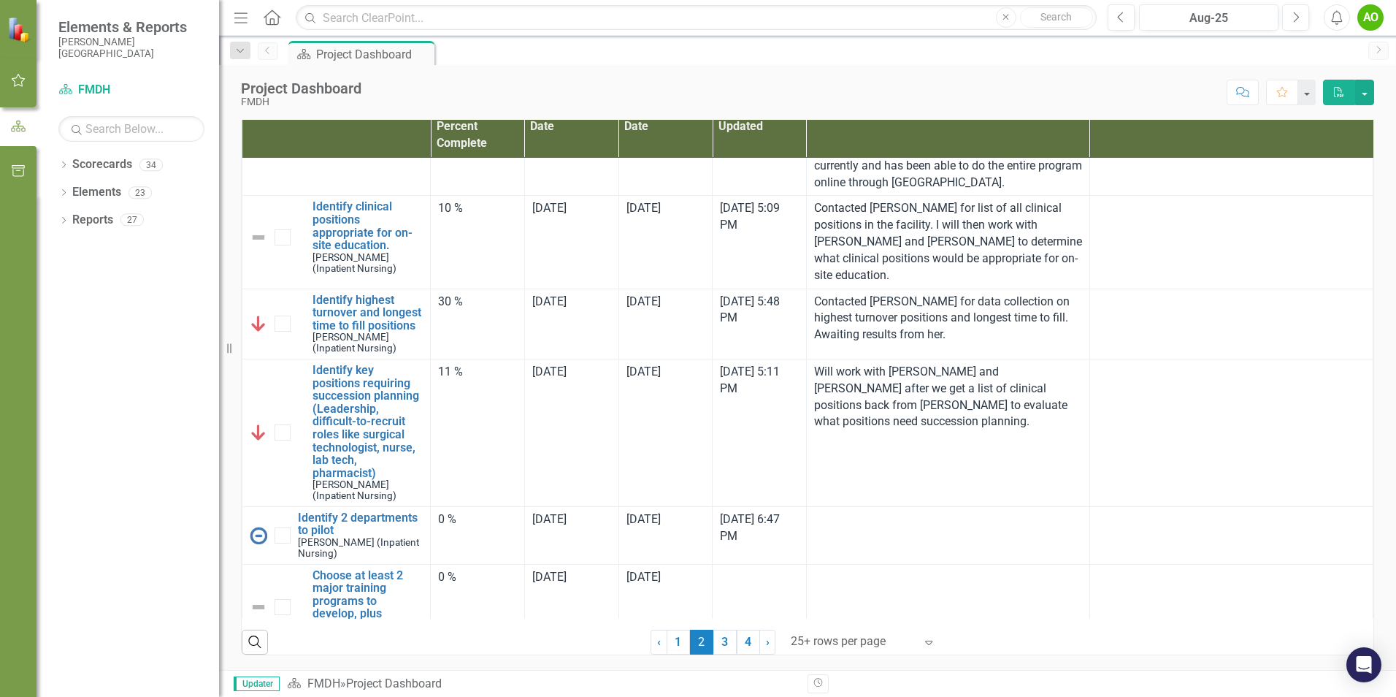
checkbox input "true"
checkbox input "false"
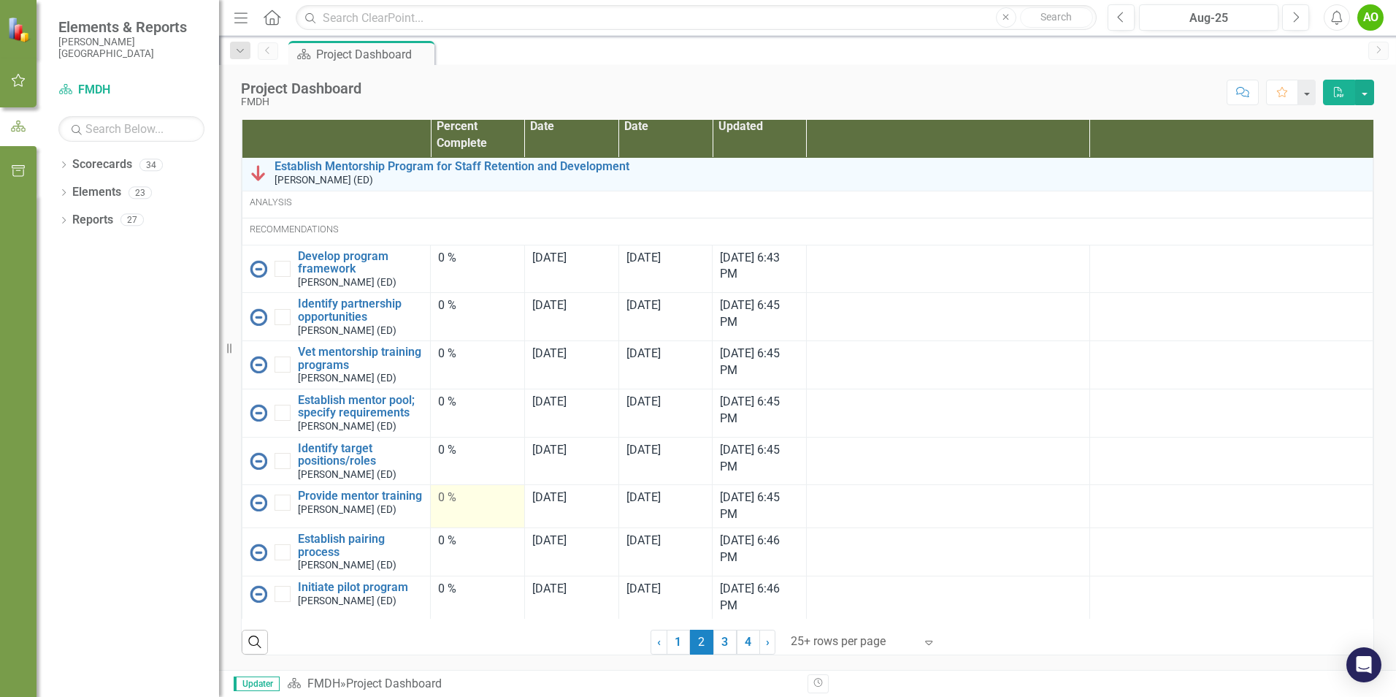
scroll to position [2893, 0]
click at [922, 643] on icon "Expand" at bounding box center [929, 642] width 15 height 12
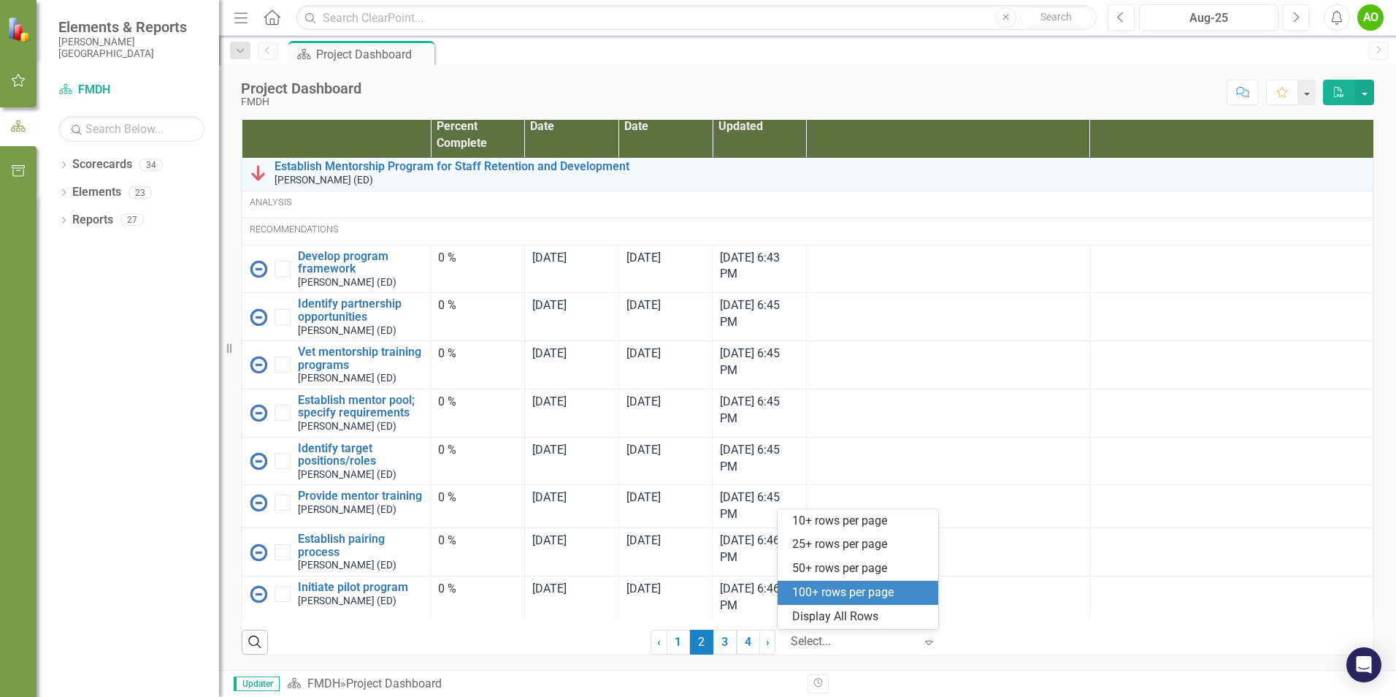
click at [883, 597] on div "100+ rows per page" at bounding box center [860, 592] width 137 height 17
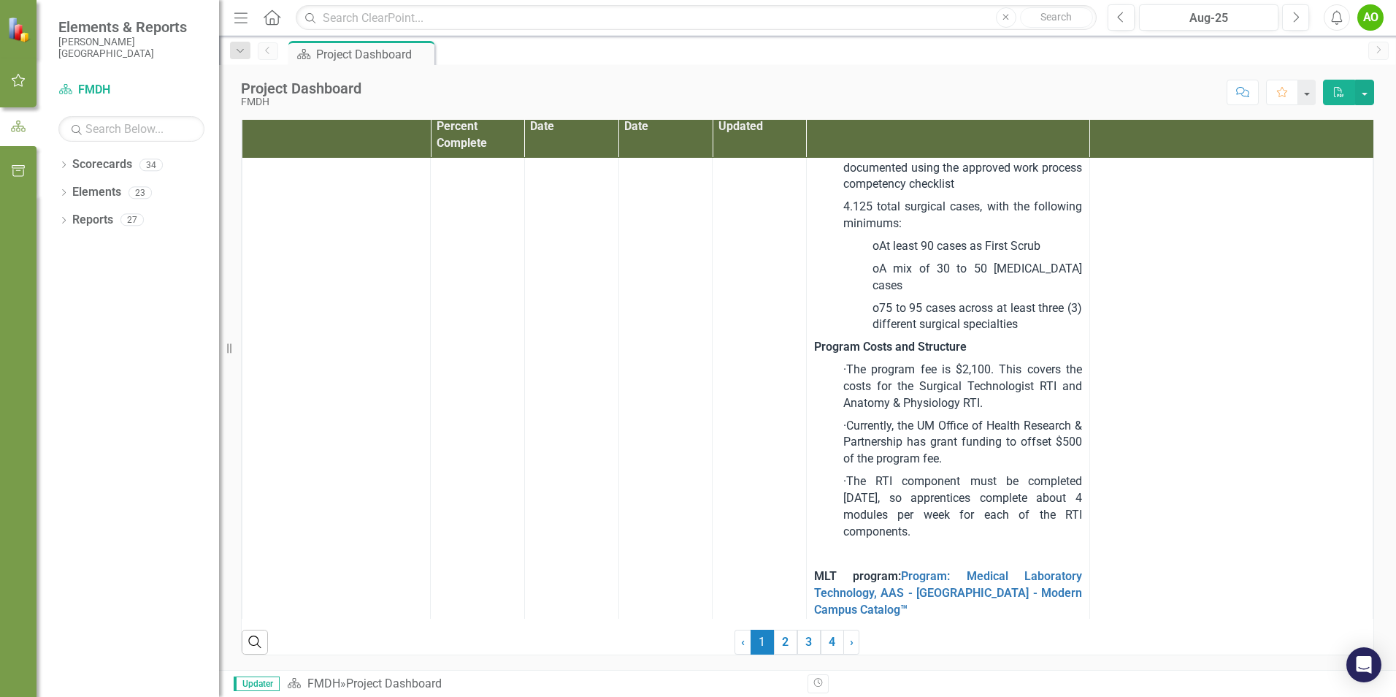
scroll to position [1242, 0]
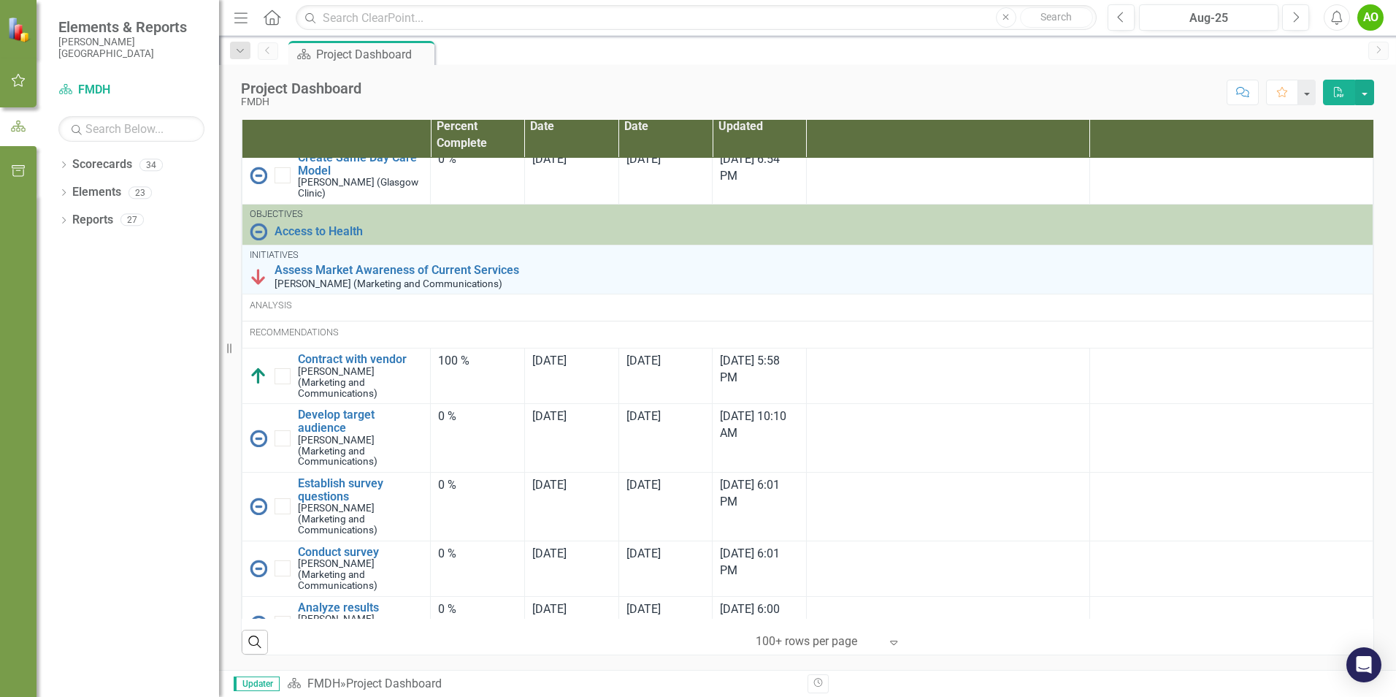
checkbox input "false"
checkbox input "true"
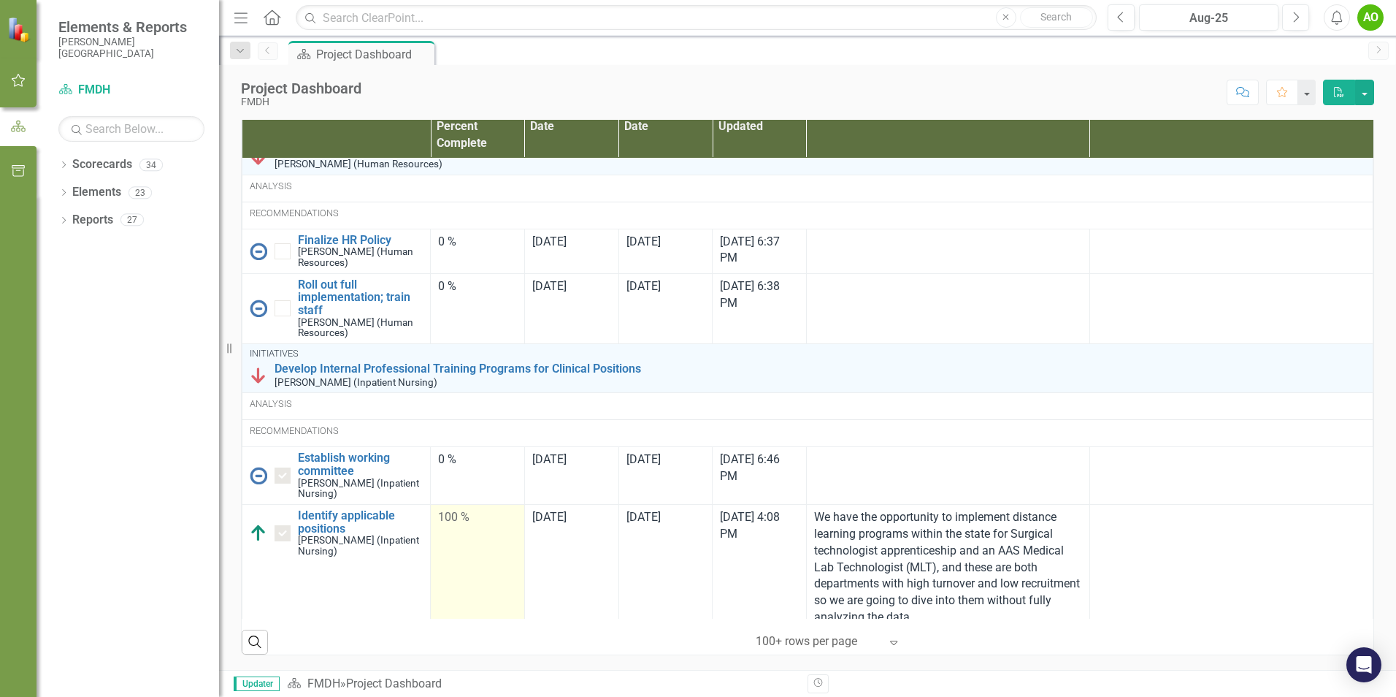
scroll to position [2410, 0]
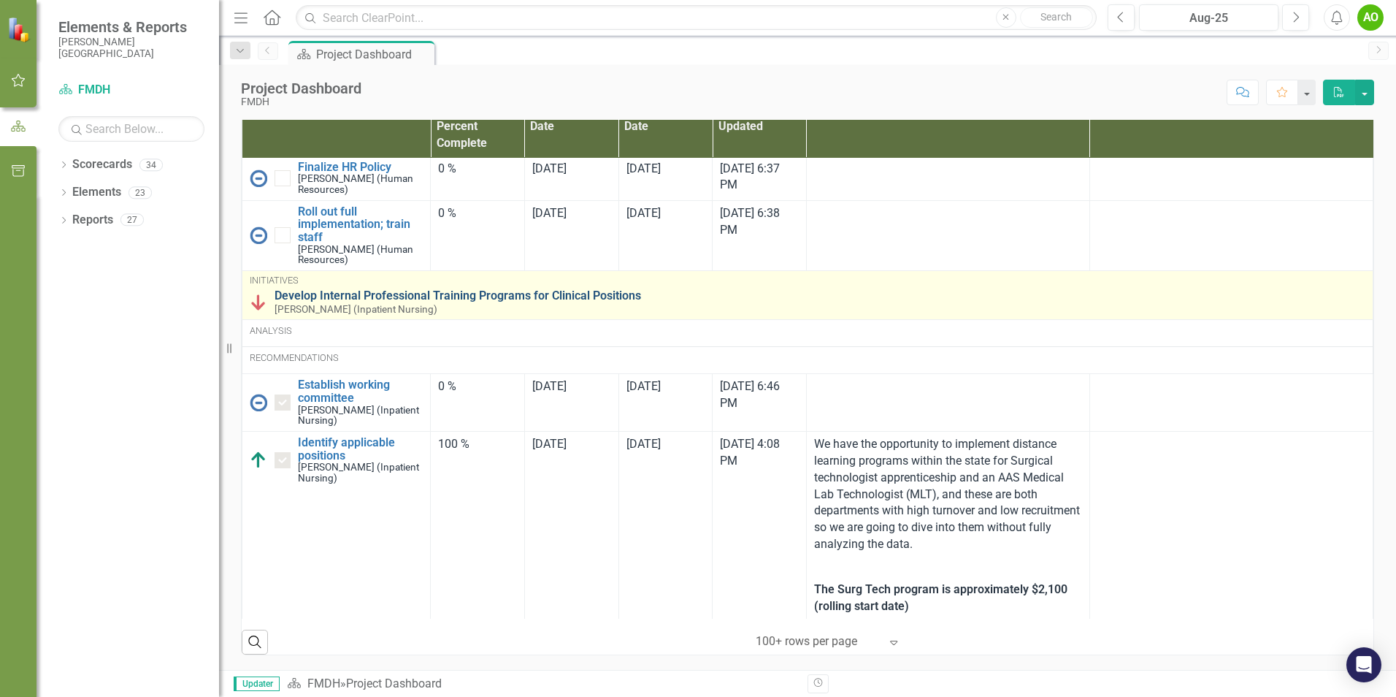
click at [491, 289] on link "Develop Internal Professional Training Programs for Clinical Positions" at bounding box center [820, 295] width 1091 height 13
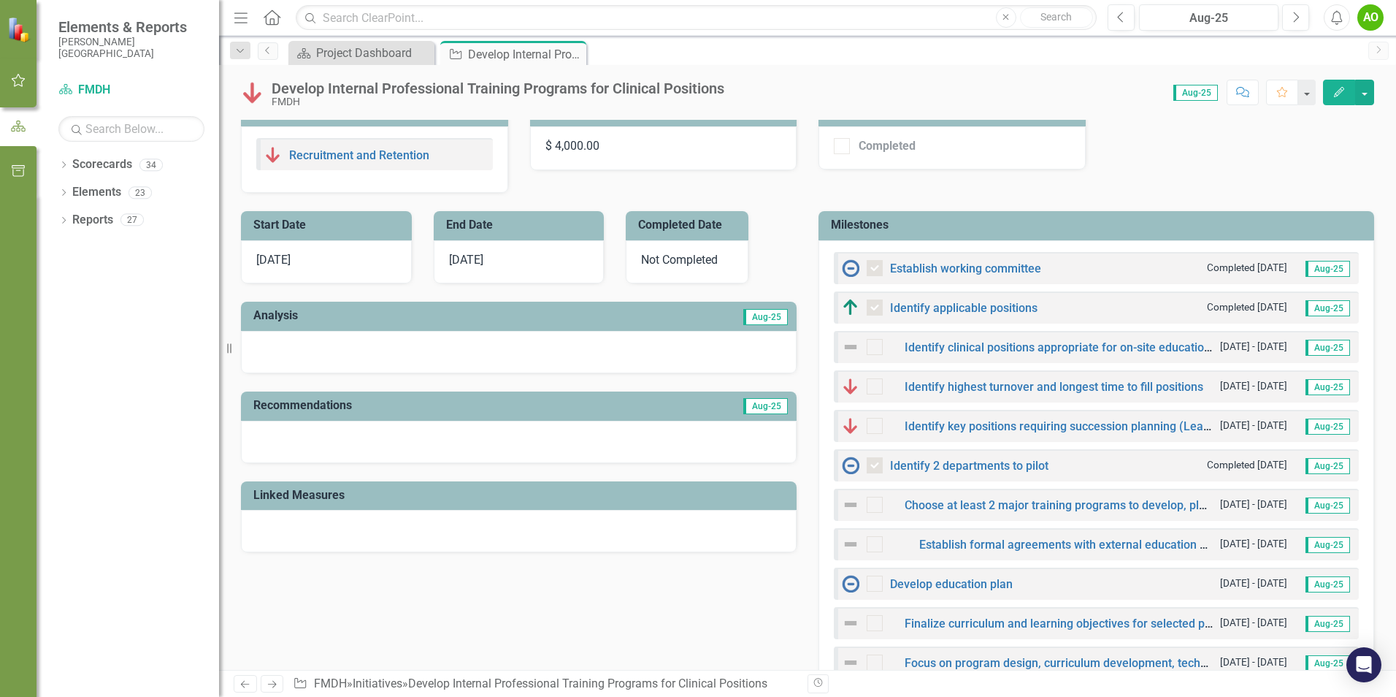
scroll to position [365, 0]
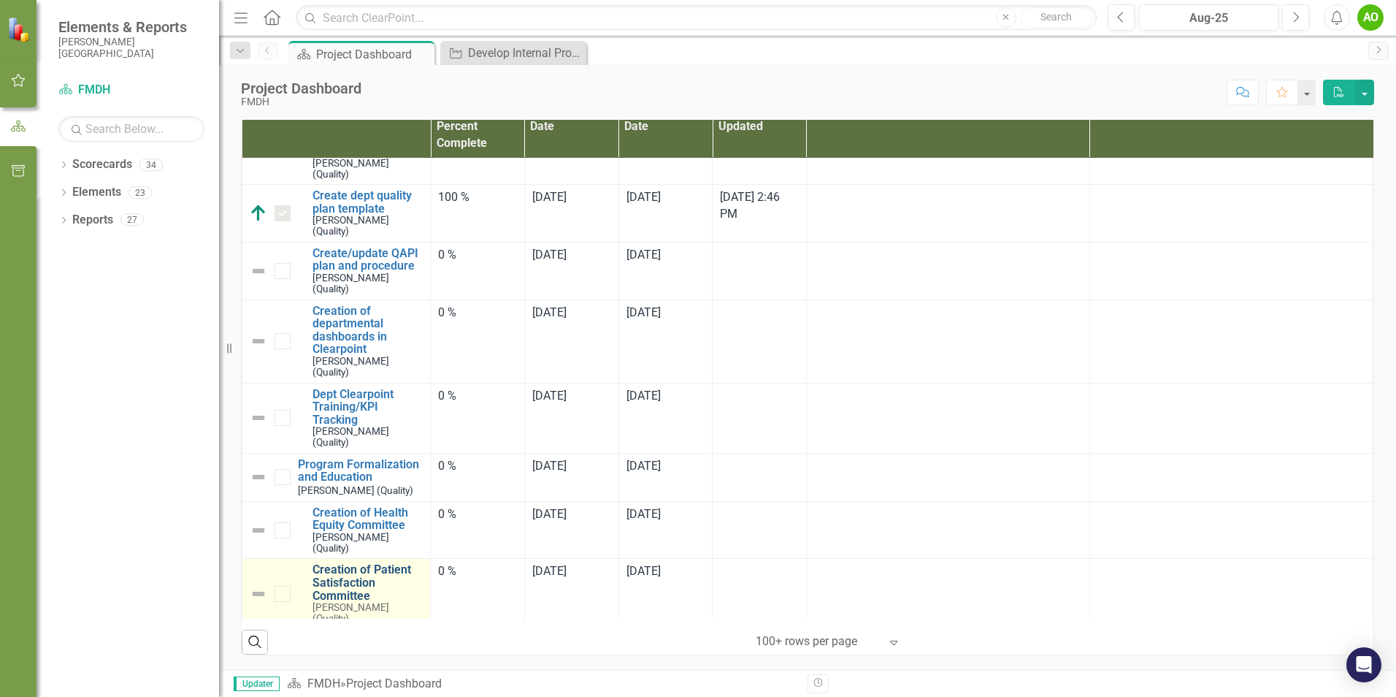
scroll to position [8147, 0]
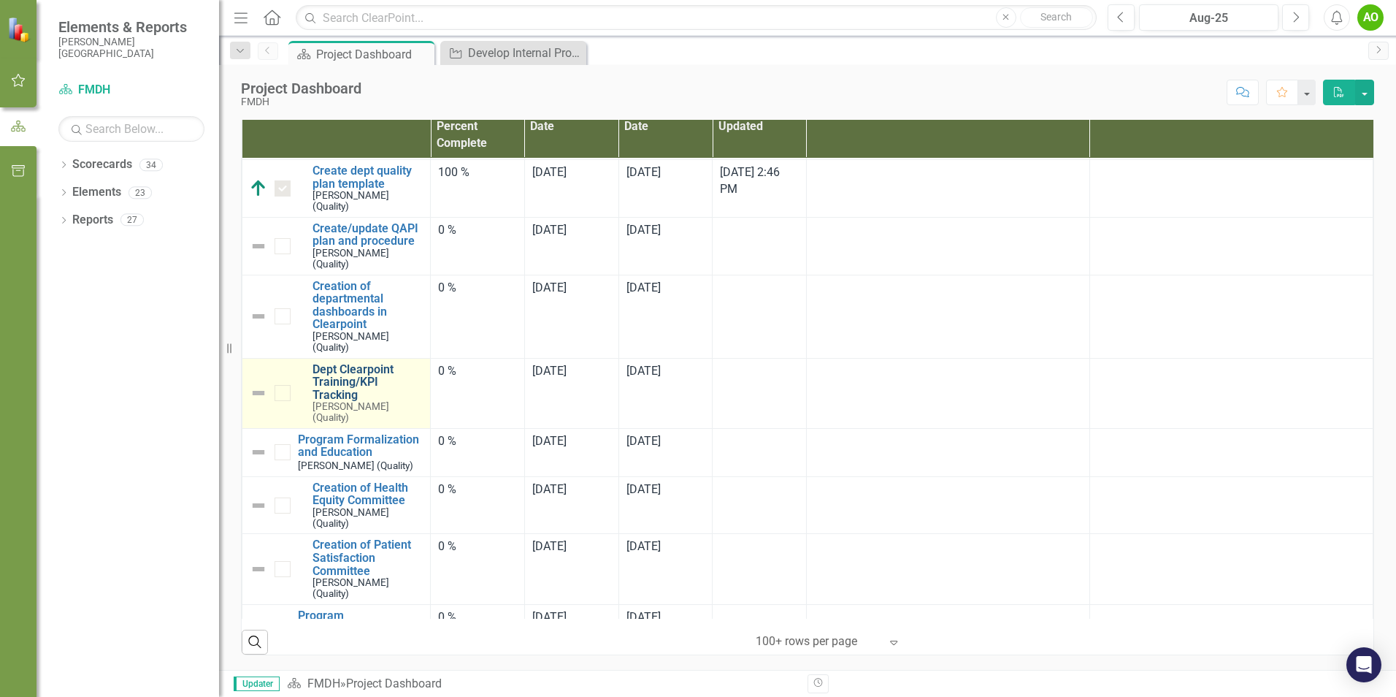
click at [377, 363] on link "Dept Clearpoint Training/KPI Tracking" at bounding box center [368, 382] width 110 height 39
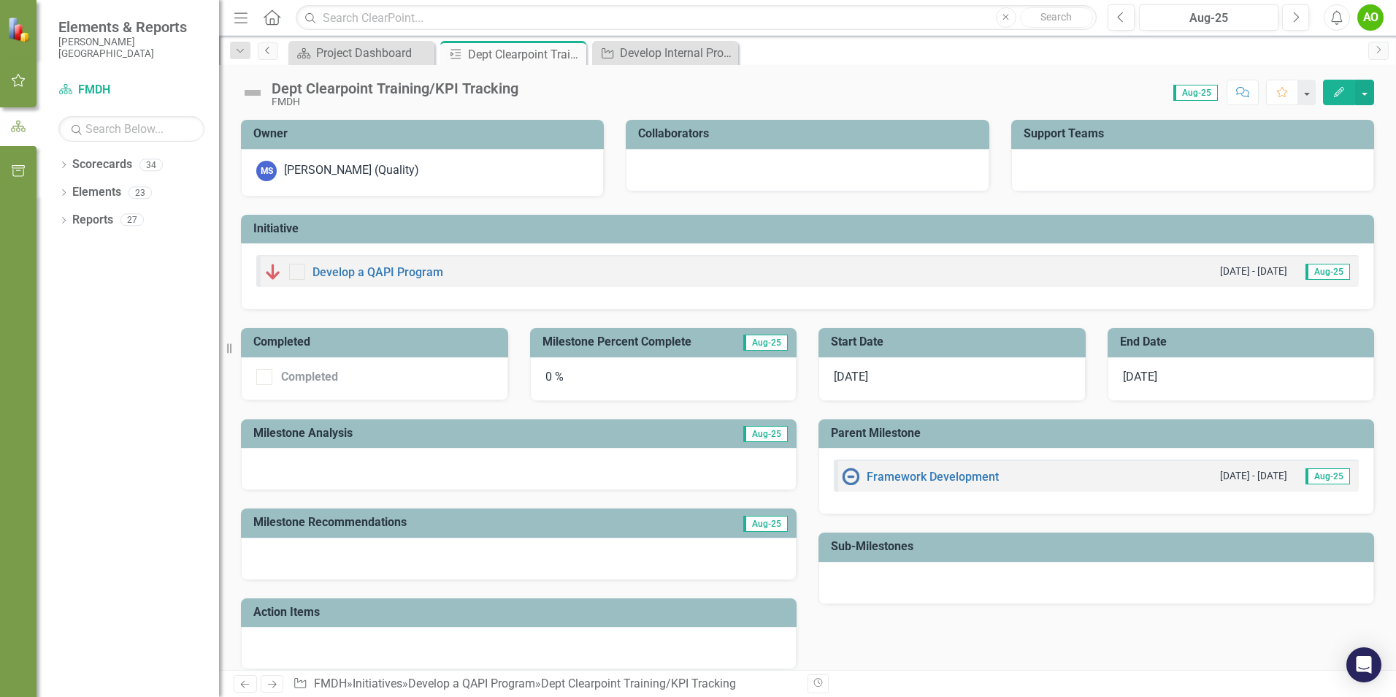
click at [270, 51] on icon "Previous" at bounding box center [268, 50] width 12 height 9
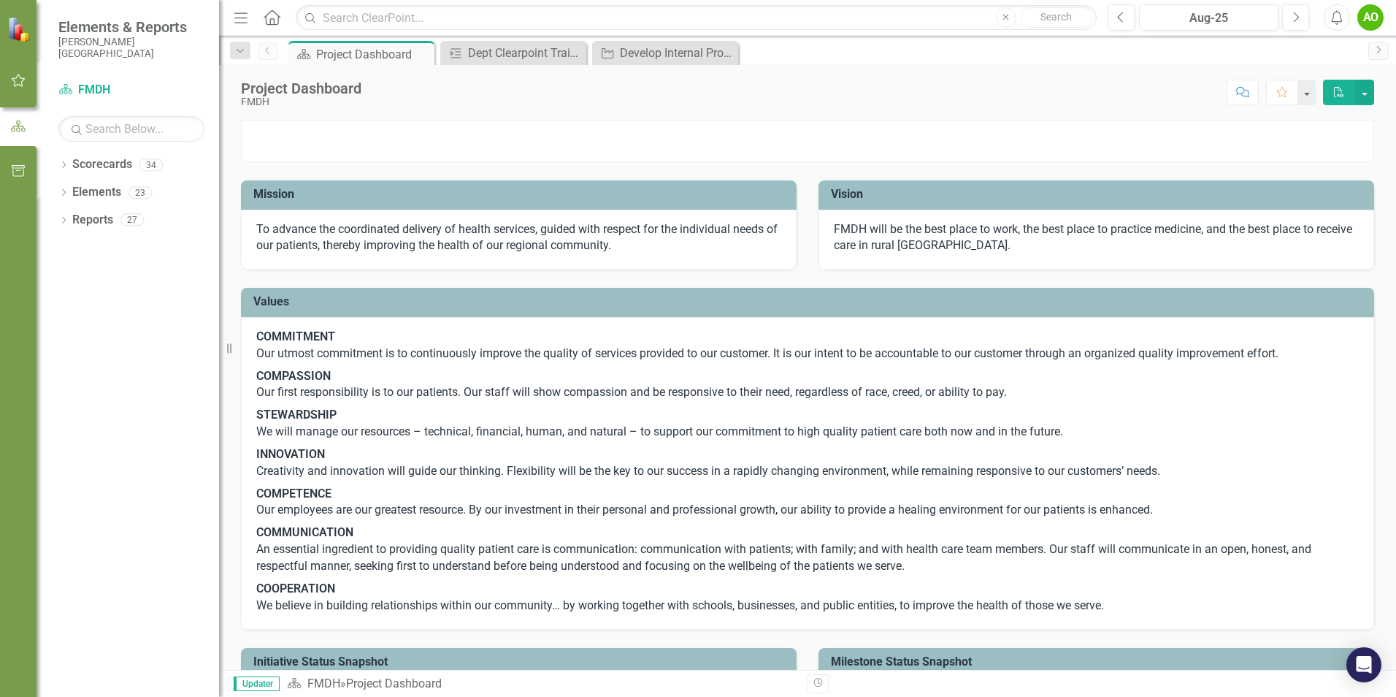
click at [1368, 15] on div "AO" at bounding box center [1371, 17] width 26 height 26
click at [1365, 96] on button "button" at bounding box center [1364, 93] width 19 height 26
click at [714, 54] on div "Develop Internal Professional Training Programs for Clinical Positions" at bounding box center [668, 53] width 96 height 18
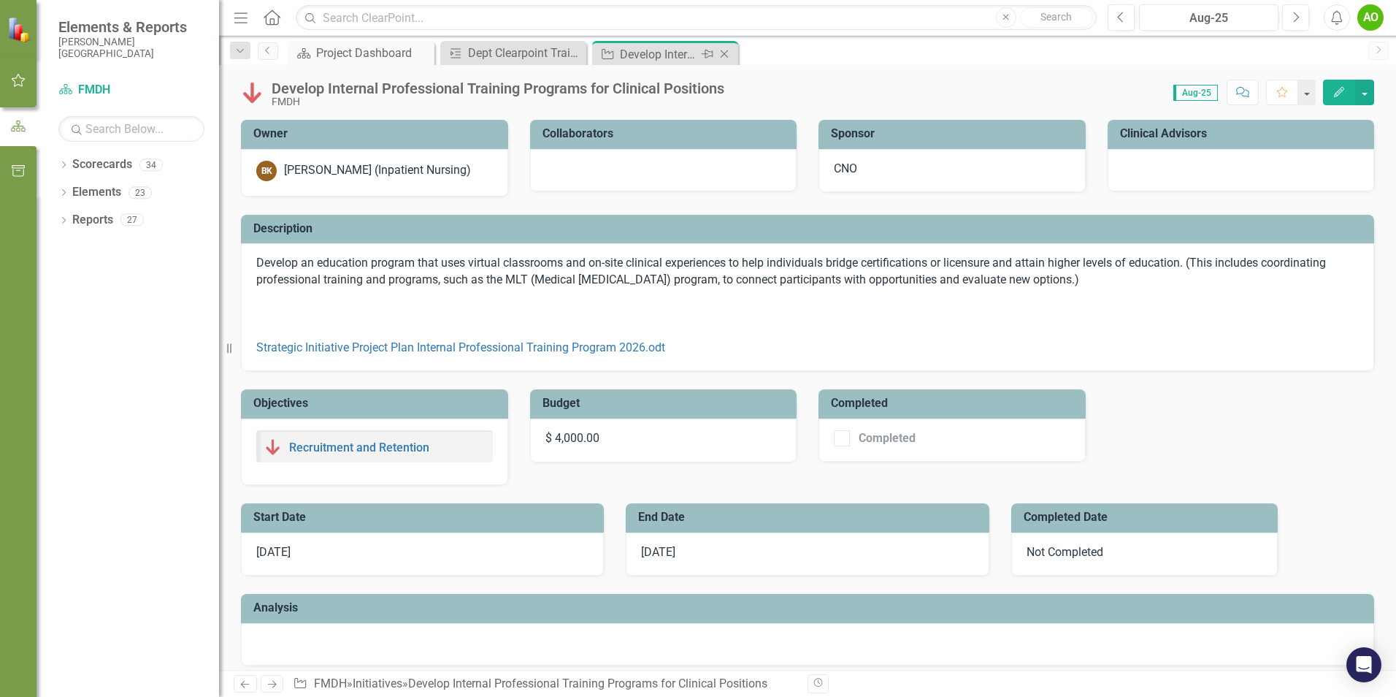
checkbox input "true"
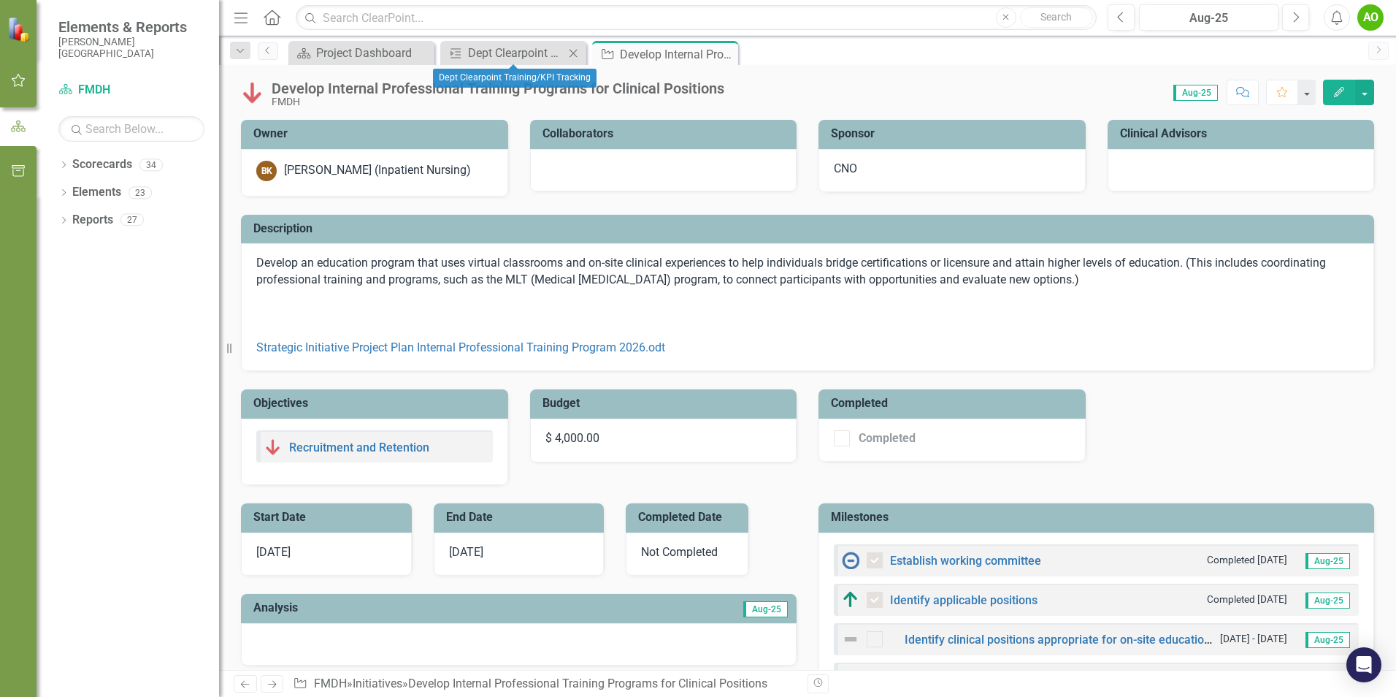
click at [503, 62] on div "Milestone Dept Clearpoint Training/KPI Tracking Close" at bounding box center [513, 53] width 146 height 24
click at [503, 56] on div "Dept Clearpoint Training/KPI Tracking" at bounding box center [516, 53] width 96 height 18
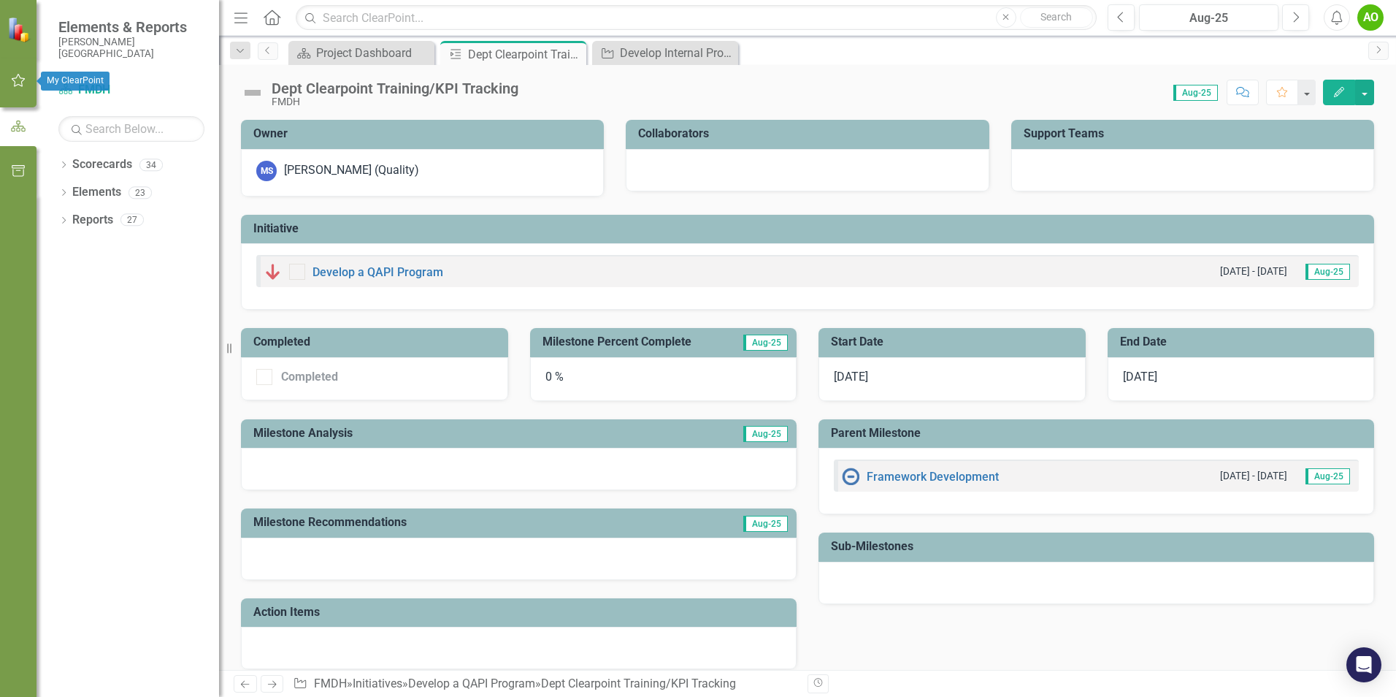
click at [17, 80] on icon "button" at bounding box center [18, 80] width 15 height 12
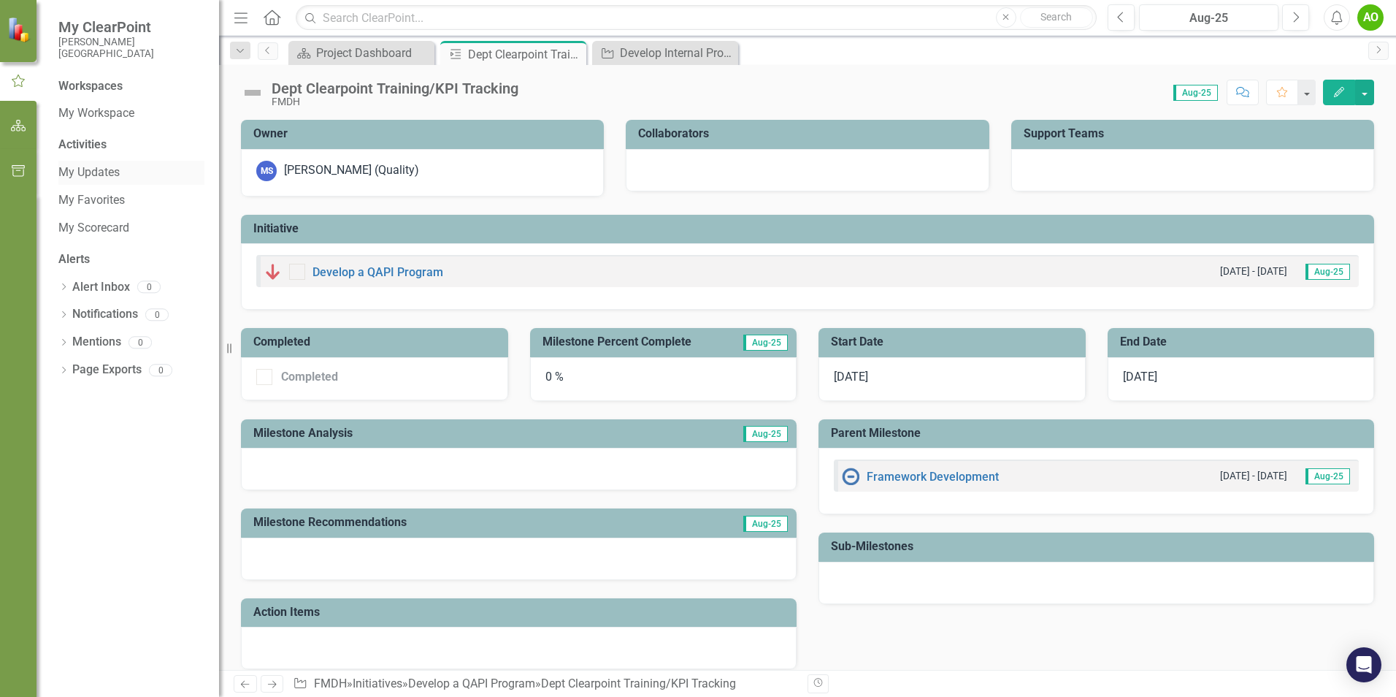
click at [90, 169] on link "My Updates" at bounding box center [131, 172] width 146 height 17
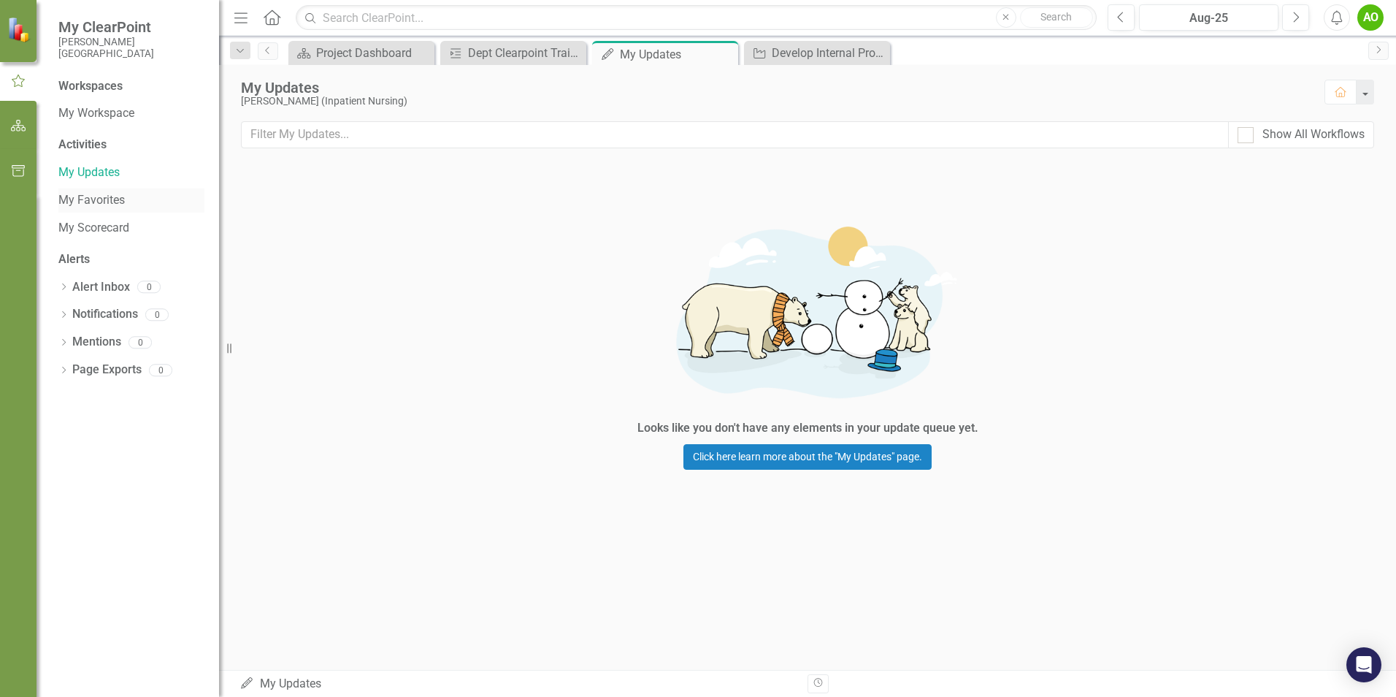
click at [80, 202] on link "My Favorites" at bounding box center [131, 200] width 146 height 17
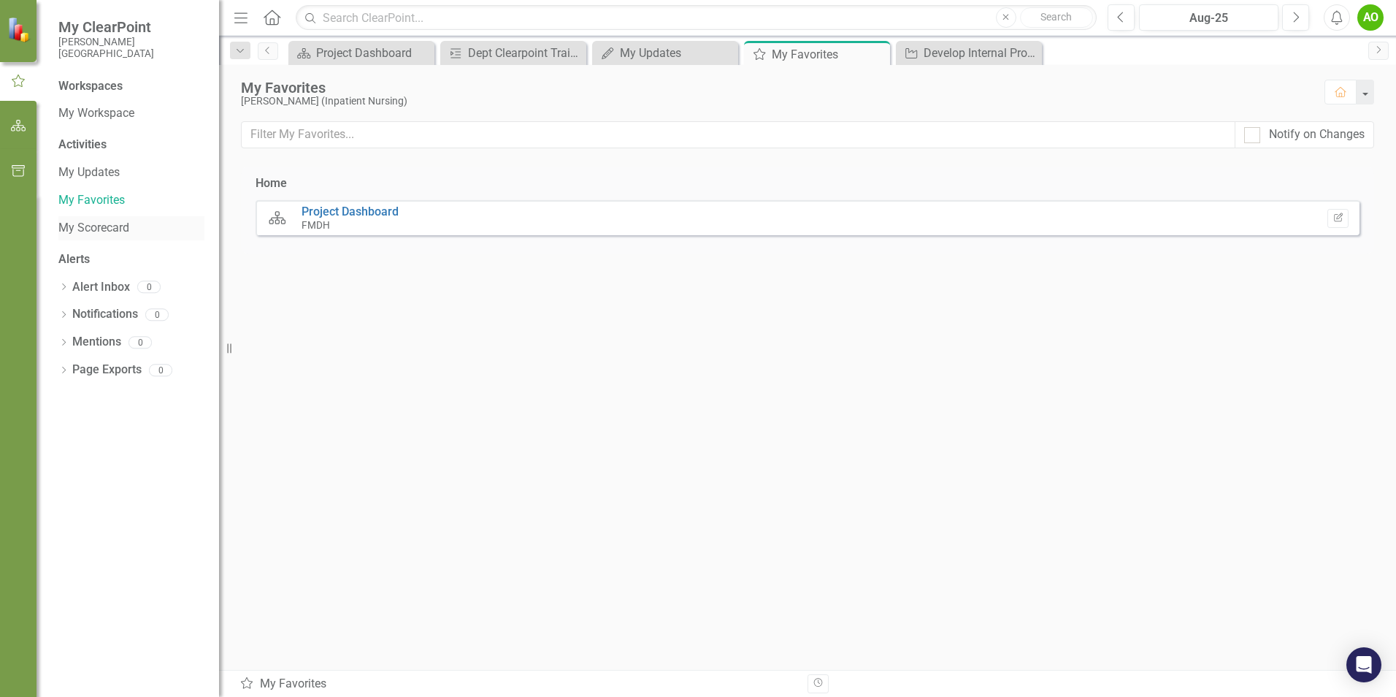
click at [89, 227] on link "My Scorecard" at bounding box center [131, 228] width 146 height 17
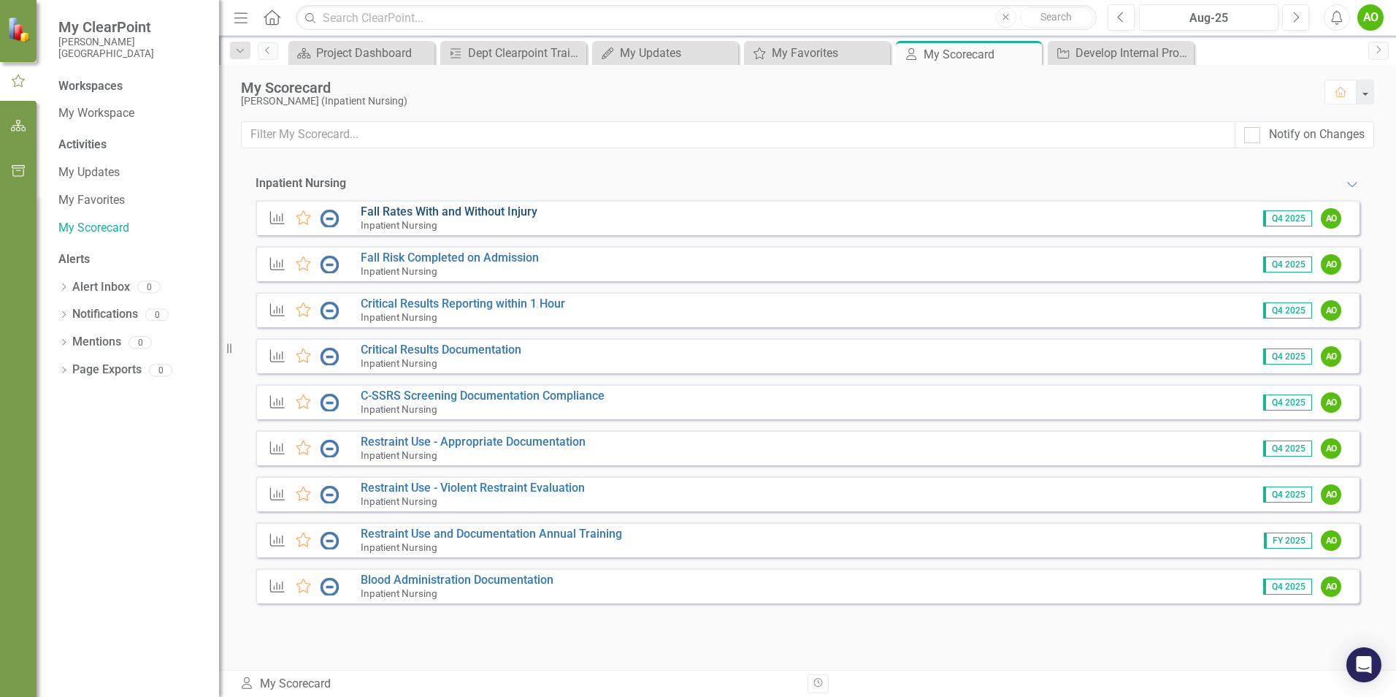
click at [496, 209] on link "Fall Rates With and Without Injury" at bounding box center [449, 211] width 177 height 14
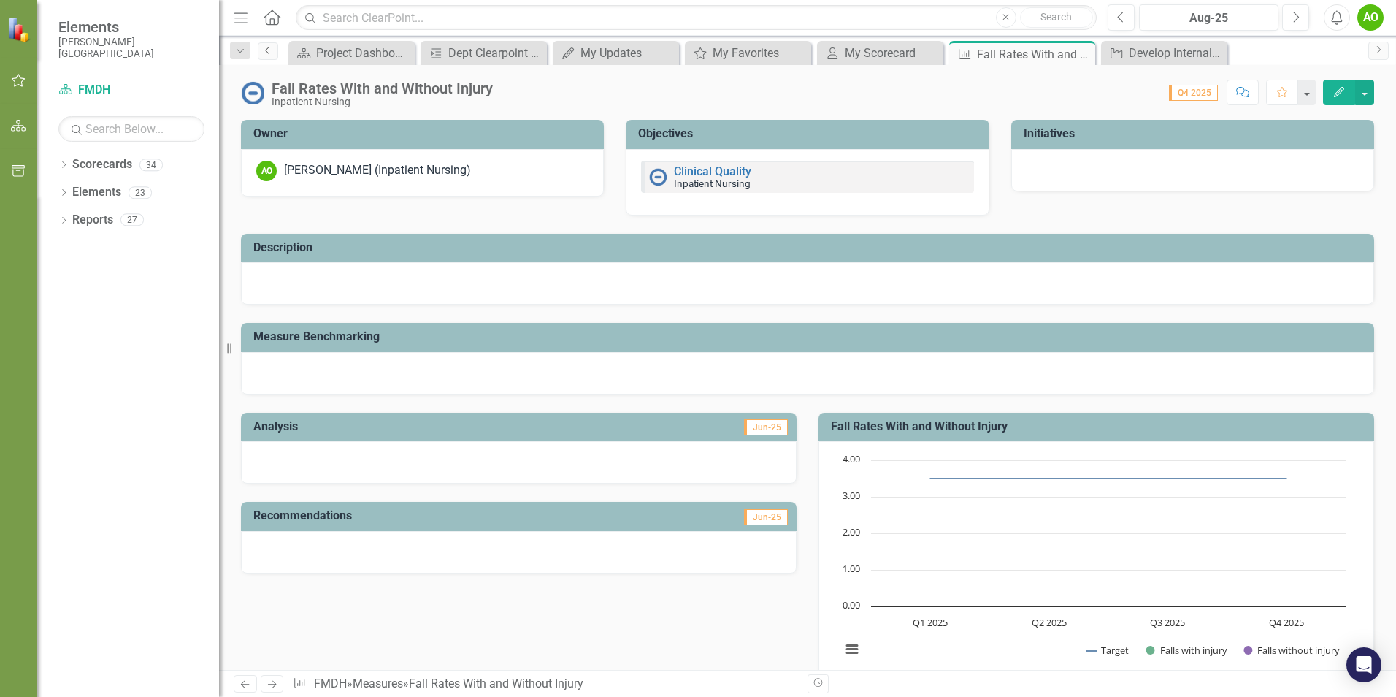
click at [276, 49] on link "Previous" at bounding box center [268, 51] width 20 height 18
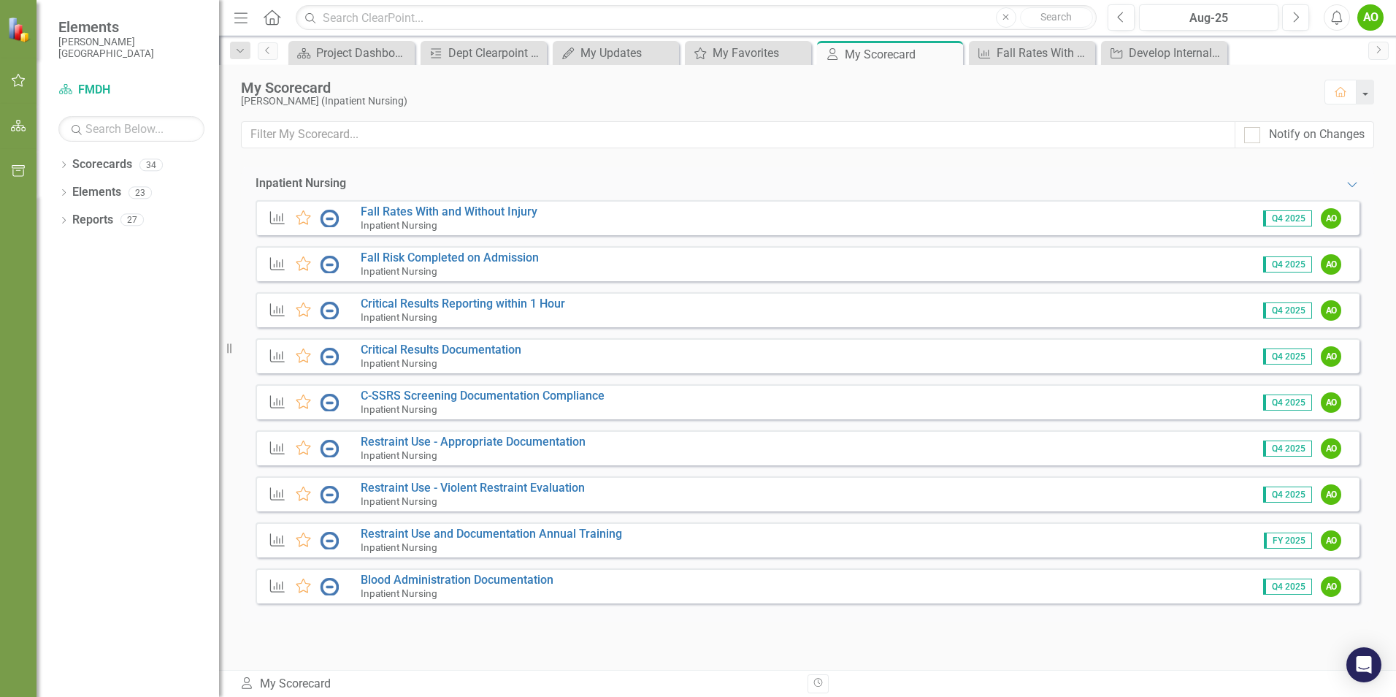
drag, startPoint x: 1380, startPoint y: 0, endPoint x: 894, endPoint y: 111, distance: 498.9
click at [894, 111] on div "My Scorecard [PERSON_NAME] (Inpatient Nursing) Home" at bounding box center [807, 93] width 1177 height 56
